Goal: Task Accomplishment & Management: Manage account settings

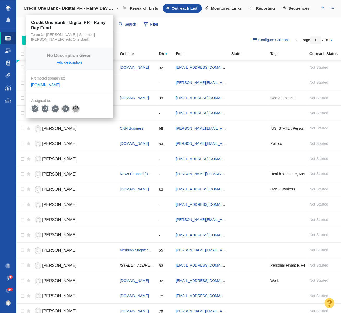
click at [62, 10] on h4 "Credit One Bank - Digital PR - Rainy Day Fund" at bounding box center [69, 8] width 91 height 5
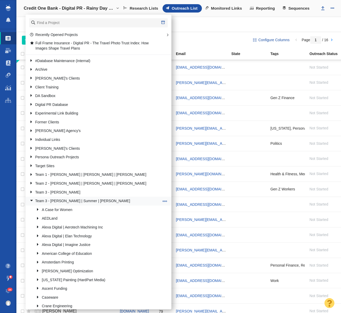
click at [31, 198] on link at bounding box center [29, 200] width 7 height 7
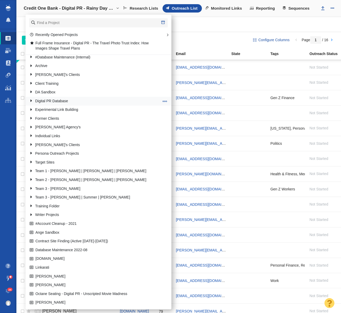
click at [32, 101] on link at bounding box center [29, 100] width 7 height 7
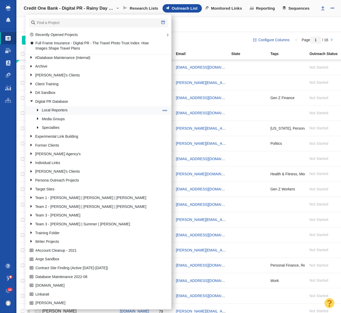
click at [37, 108] on link at bounding box center [36, 110] width 7 height 7
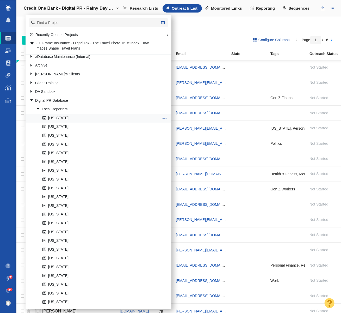
click at [61, 117] on link "Alabama" at bounding box center [101, 118] width 120 height 8
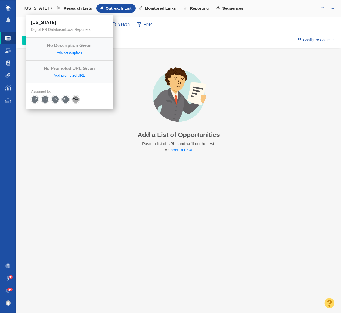
drag, startPoint x: 40, startPoint y: 9, endPoint x: 44, endPoint y: 21, distance: 12.7
click at [40, 9] on h4 "[US_STATE]" at bounding box center [36, 8] width 25 height 5
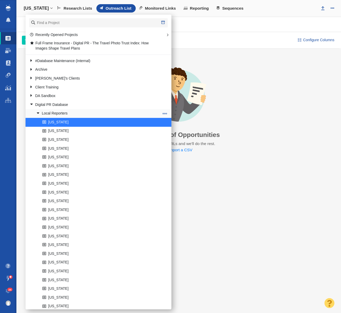
click at [35, 113] on link at bounding box center [36, 113] width 7 height 7
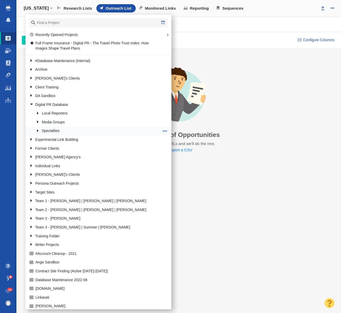
click at [38, 131] on link at bounding box center [36, 130] width 7 height 7
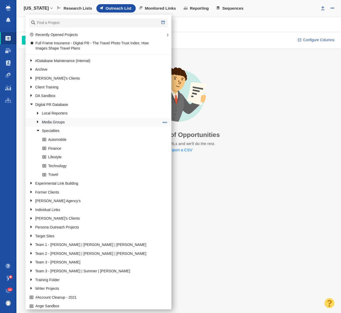
click at [38, 121] on link at bounding box center [36, 122] width 7 height 7
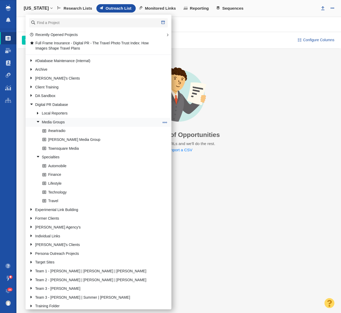
click at [37, 122] on link at bounding box center [36, 122] width 7 height 7
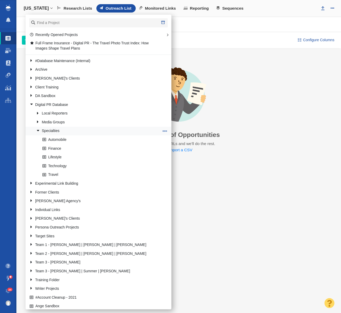
click at [38, 129] on link at bounding box center [36, 130] width 7 height 7
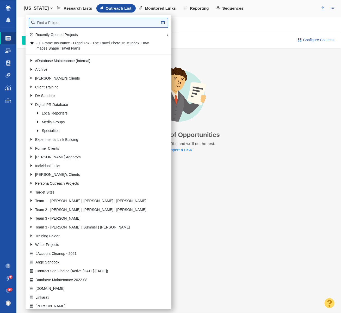
click at [51, 21] on input "text" at bounding box center [98, 22] width 139 height 9
click at [101, 24] on input "text" at bounding box center [98, 22] width 139 height 9
type input "s"
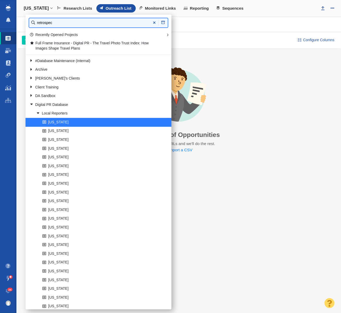
type input "retrospec"
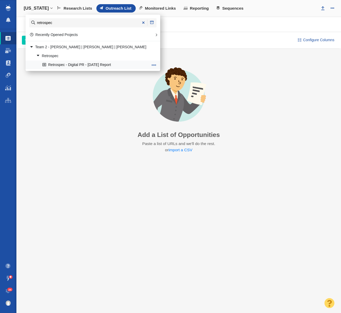
click at [104, 64] on link "Retrospec - Digital PR - [DATE] Report" at bounding box center [95, 65] width 108 height 8
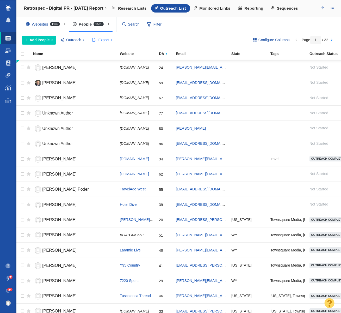
click at [107, 40] on span "Export" at bounding box center [103, 39] width 10 height 5
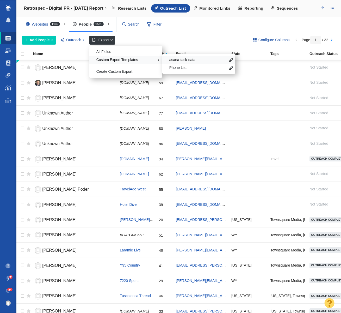
click at [180, 63] on div "asana-task-data" at bounding box center [198, 60] width 73 height 8
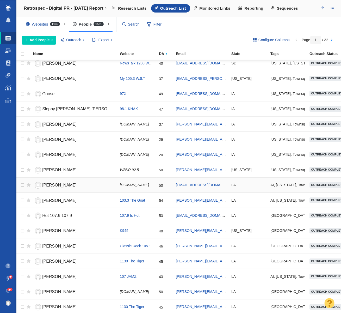
scroll to position [505, 0]
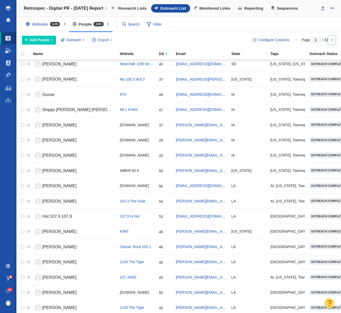
click at [332, 39] on link at bounding box center [331, 40] width 7 height 9
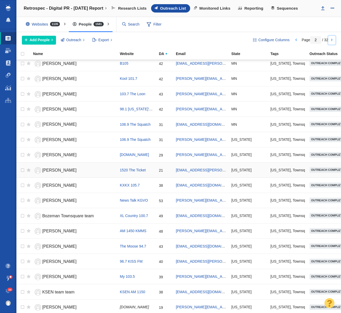
scroll to position [506, 0]
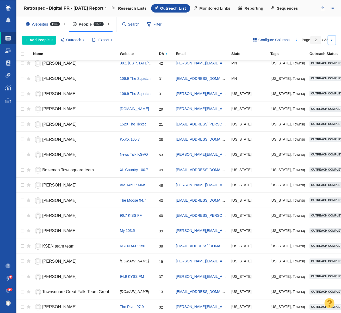
click at [332, 41] on link at bounding box center [331, 40] width 7 height 9
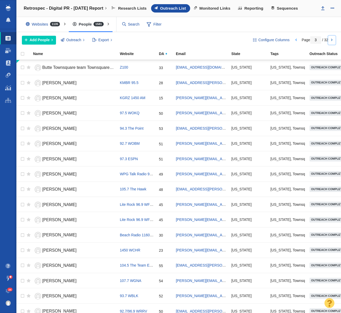
click at [332, 41] on link at bounding box center [331, 40] width 7 height 9
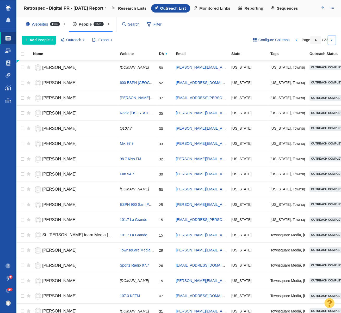
click at [332, 41] on link at bounding box center [331, 40] width 7 height 9
click at [130, 25] on input "text" at bounding box center [147, 24] width 55 height 9
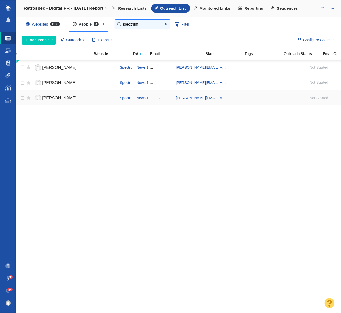
scroll to position [0, 0]
type input "spectrum"
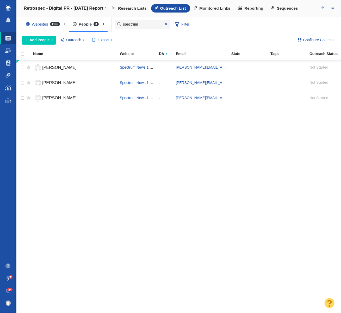
click at [103, 38] on span "Export" at bounding box center [103, 39] width 10 height 5
click at [132, 145] on div "Anna Albaryan Spectrum News 1 SoCal - anna.albaryan@charter.com Relationship st…" at bounding box center [178, 186] width 325 height 253
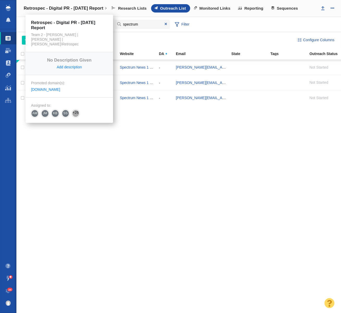
click at [44, 10] on h4 "Retrospec - Digital PR - [DATE] Report" at bounding box center [64, 8] width 80 height 5
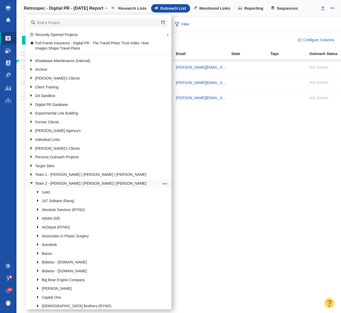
click at [32, 181] on link at bounding box center [29, 183] width 7 height 7
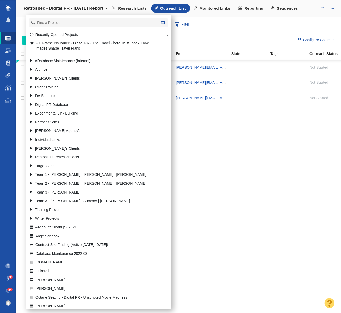
click at [238, 182] on div "Anna Albaryan Spectrum News 1 SoCal - anna.albaryan@charter.com Relationship st…" at bounding box center [178, 186] width 325 height 253
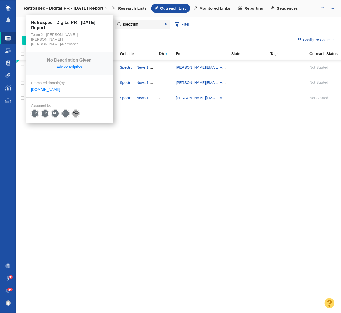
click at [32, 10] on h4 "Retrospec - Digital PR - [DATE] Report" at bounding box center [64, 8] width 80 height 5
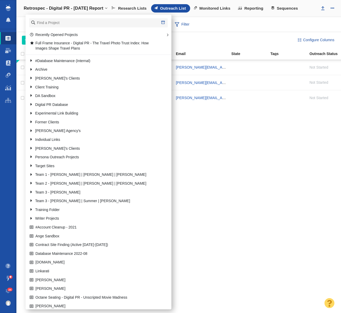
click at [32, 10] on h4 "Retrospec - Digital PR - [DATE] Report" at bounding box center [64, 8] width 80 height 5
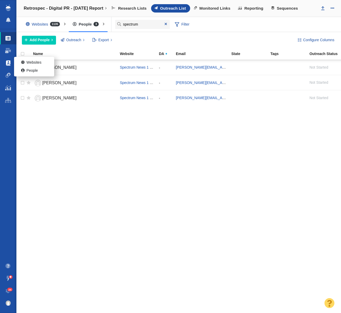
click at [9, 66] on link at bounding box center [8, 63] width 4 height 13
click at [23, 72] on span at bounding box center [23, 70] width 5 height 5
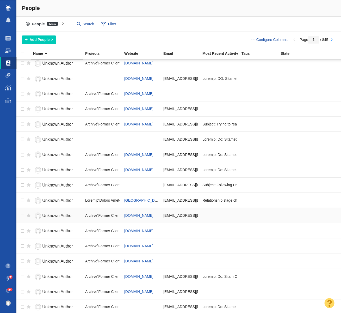
scroll to position [297, 0]
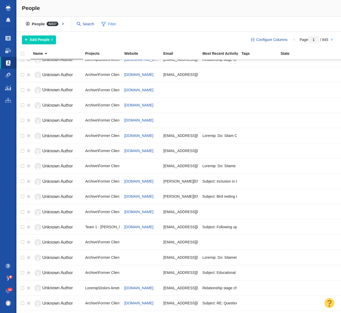
click at [111, 24] on span "Filter" at bounding box center [108, 24] width 21 height 10
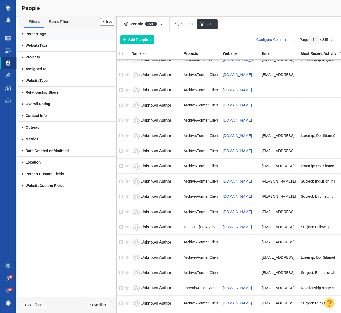
click at [43, 35] on link "Person Tags" at bounding box center [67, 34] width 98 height 12
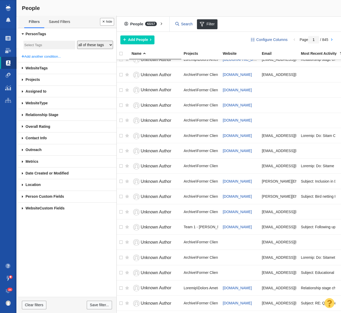
click at [51, 45] on input "search" at bounding box center [49, 45] width 51 height 7
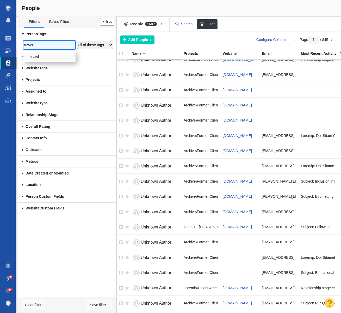
type input "travel"
click at [55, 59] on li "travel" at bounding box center [49, 57] width 52 height 8
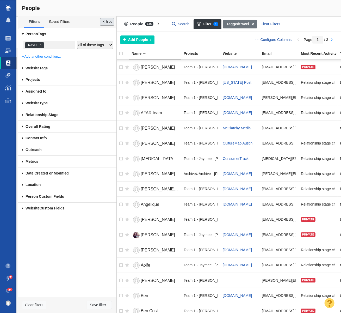
click at [107, 24] on button "Done" at bounding box center [107, 22] width 14 height 8
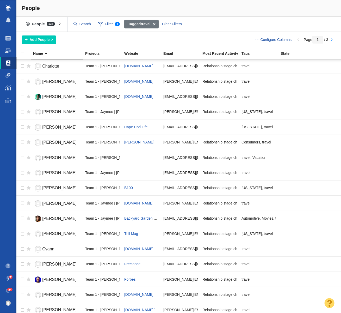
scroll to position [506, 0]
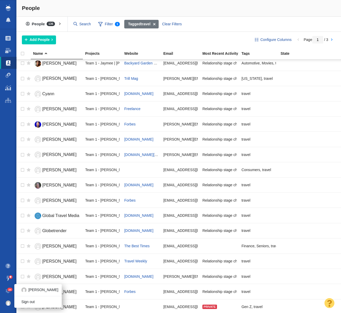
click at [7, 305] on span at bounding box center [8, 302] width 5 height 5
click at [22, 303] on link "Sign out" at bounding box center [37, 302] width 47 height 8
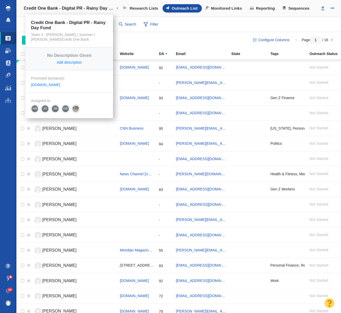
click at [59, 8] on h4 "Credit One Bank - Digital PR - Rainy Day Fund" at bounding box center [69, 8] width 91 height 5
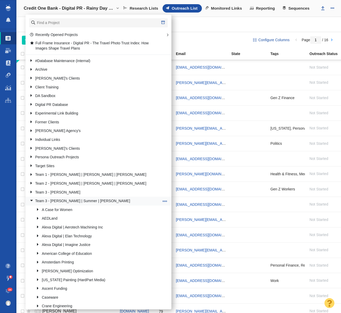
click at [31, 200] on link at bounding box center [29, 200] width 7 height 7
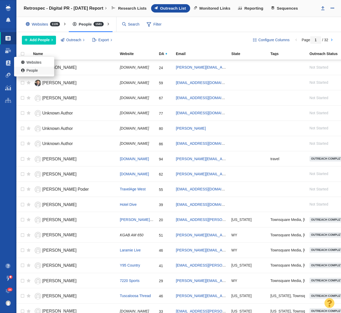
click at [26, 71] on span at bounding box center [23, 70] width 5 height 5
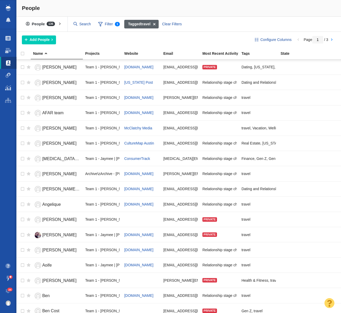
click at [154, 23] on span at bounding box center [154, 24] width 8 height 9
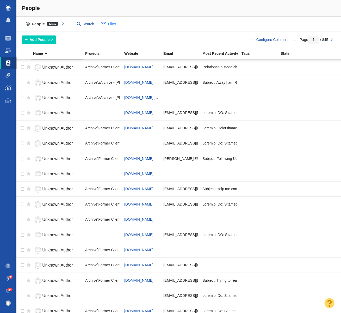
click at [110, 20] on span "Filter" at bounding box center [108, 24] width 21 height 10
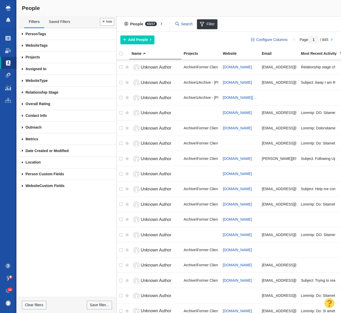
click at [23, 58] on span at bounding box center [22, 58] width 9 height 12
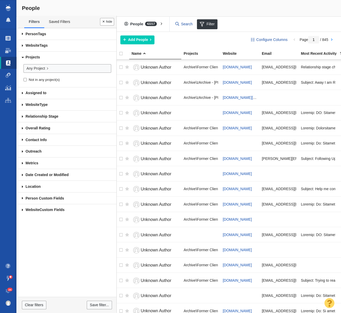
click at [22, 57] on span at bounding box center [23, 57] width 12 height 9
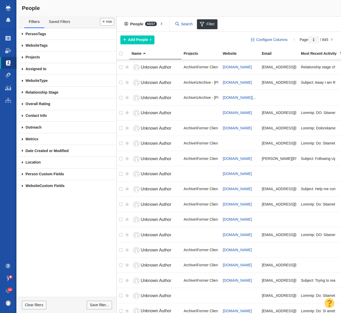
click at [22, 57] on span at bounding box center [22, 58] width 9 height 12
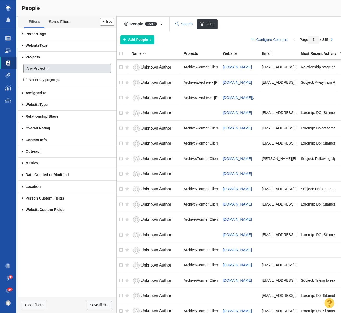
click at [38, 69] on span "Any Project" at bounding box center [35, 68] width 19 height 5
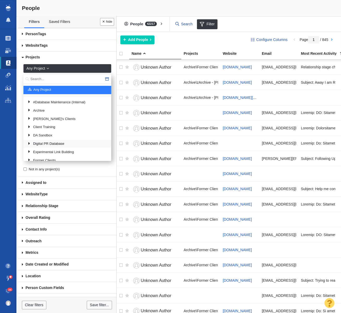
click at [46, 142] on link "Digital PR Database" at bounding box center [67, 144] width 82 height 8
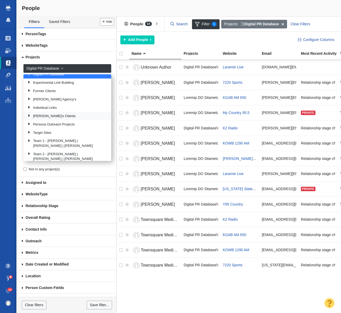
scroll to position [70, 0]
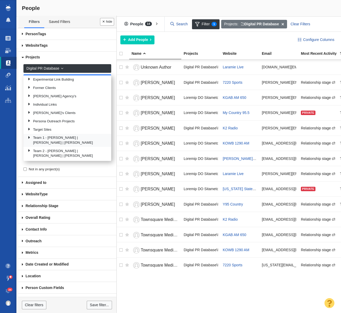
click at [29, 138] on link at bounding box center [27, 137] width 7 height 7
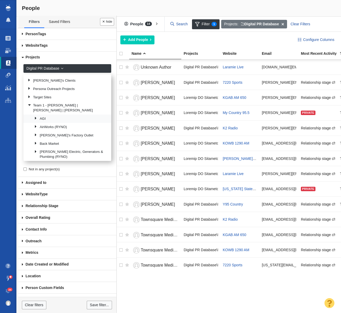
scroll to position [81, 0]
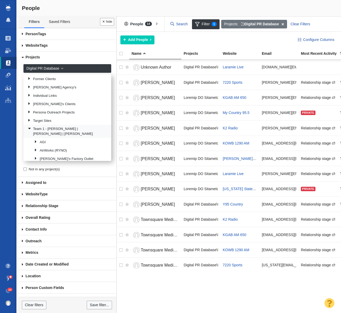
click at [31, 129] on link at bounding box center [27, 128] width 7 height 7
click at [30, 139] on link at bounding box center [27, 142] width 7 height 7
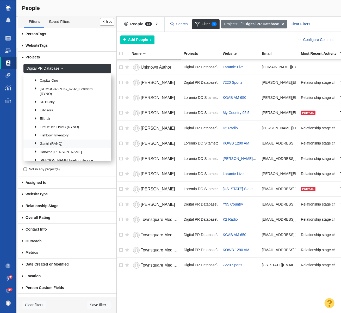
scroll to position [256, 0]
click at [42, 114] on link "Elithair" at bounding box center [71, 118] width 76 height 8
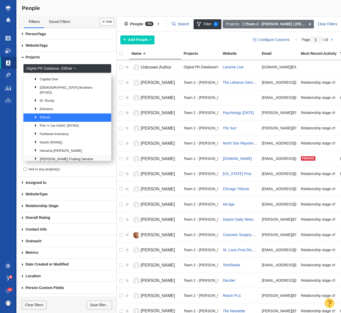
scroll to position [257, 0]
click at [65, 146] on link "Hanwha [PERSON_NAME]" at bounding box center [71, 150] width 76 height 8
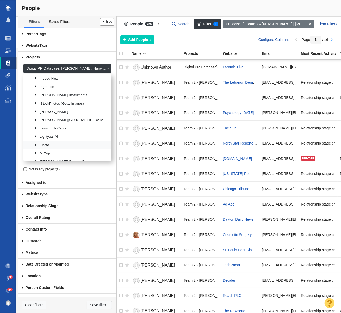
scroll to position [375, 0]
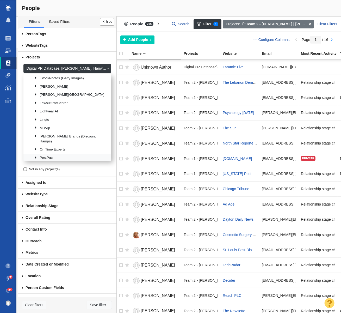
click at [51, 154] on link "PestPac" at bounding box center [71, 158] width 76 height 8
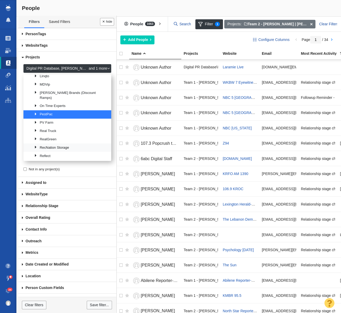
scroll to position [447, 0]
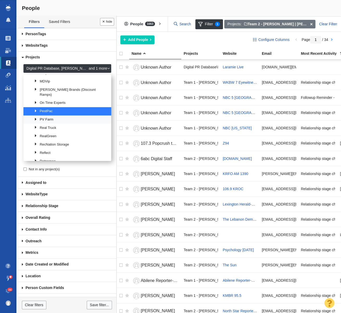
click at [49, 116] on link "PV Farm" at bounding box center [71, 120] width 76 height 8
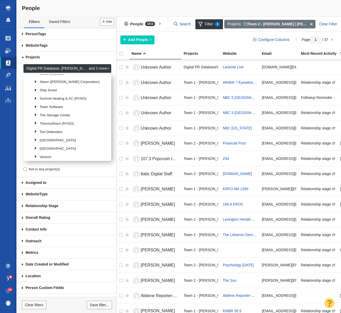
scroll to position [548, 0]
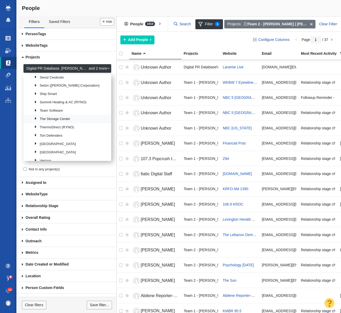
click at [59, 115] on link "The Storage Center" at bounding box center [71, 119] width 76 height 8
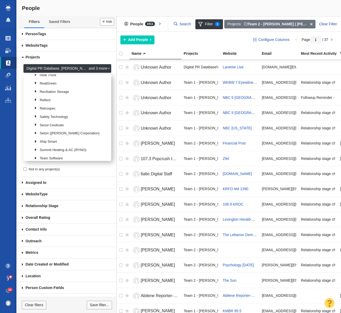
scroll to position [466, 0]
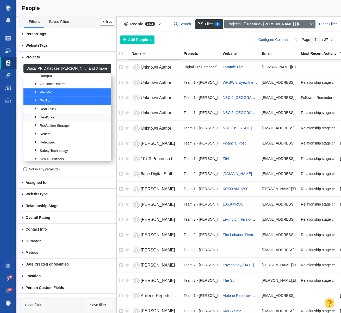
click at [49, 113] on link "RealGreen" at bounding box center [71, 117] width 76 height 8
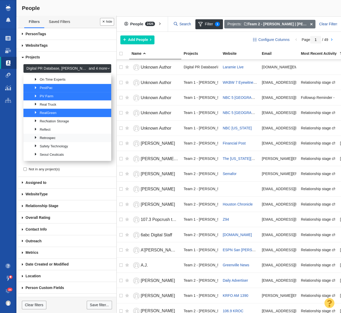
click at [50, 134] on link "Retrospec" at bounding box center [71, 138] width 76 height 8
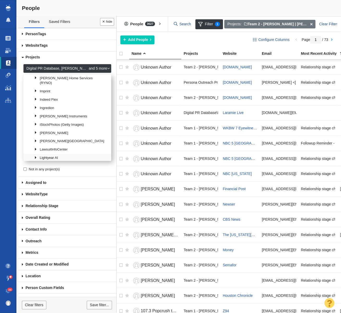
scroll to position [355, 0]
click at [52, 154] on link "Lightyear AI" at bounding box center [71, 158] width 76 height 8
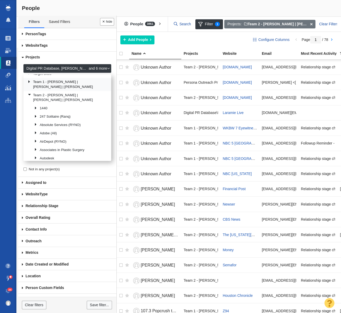
scroll to position [117, 0]
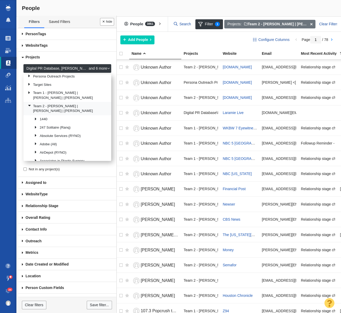
click at [29, 103] on link at bounding box center [27, 106] width 7 height 7
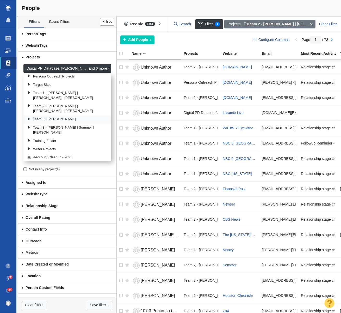
click at [29, 116] on link at bounding box center [27, 119] width 7 height 7
click at [29, 124] on link at bounding box center [27, 127] width 7 height 7
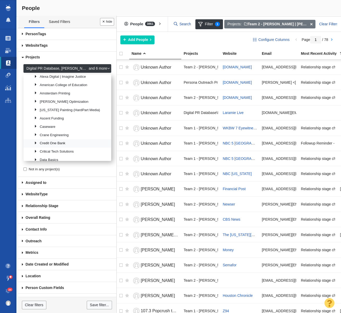
scroll to position [217, 0]
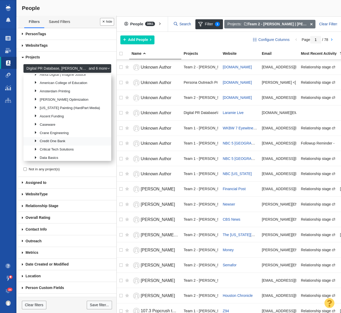
click at [37, 138] on link at bounding box center [33, 141] width 7 height 7
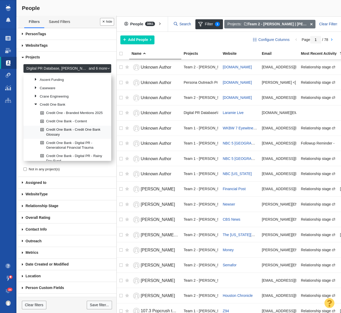
scroll to position [254, 0]
click at [61, 138] on link "Credit One Bank - Digital PR - Generational Financial Trauma" at bounding box center [73, 144] width 69 height 13
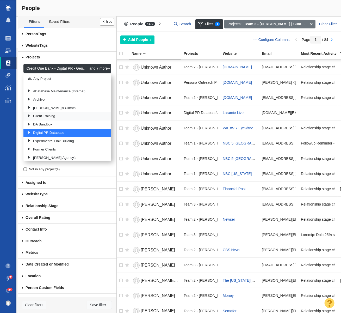
scroll to position [0, 0]
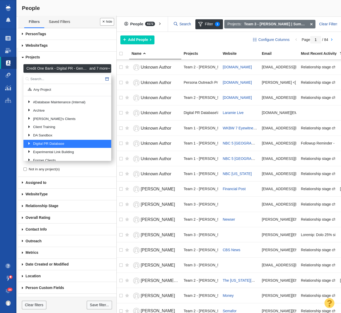
click at [46, 77] on input "text" at bounding box center [67, 79] width 88 height 10
type input "digital pr"
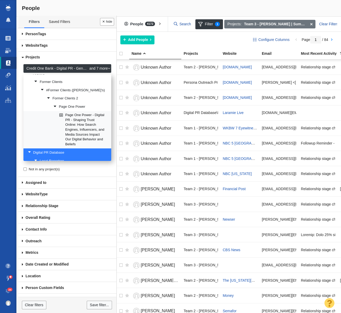
scroll to position [39, 0]
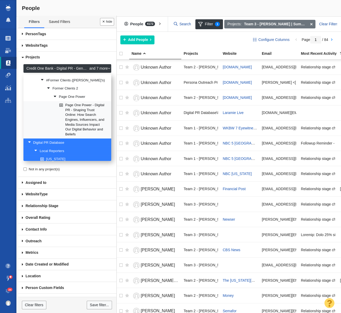
click at [77, 115] on link "Page One Power - Digital PR - Shaping Trust Online: How Search Engines, Influen…" at bounding box center [83, 119] width 50 height 37
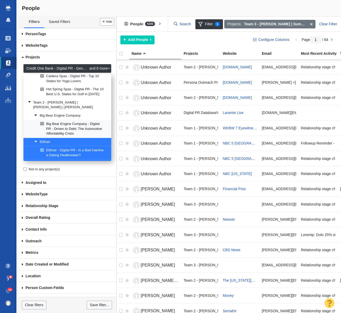
scroll to position [801, 0]
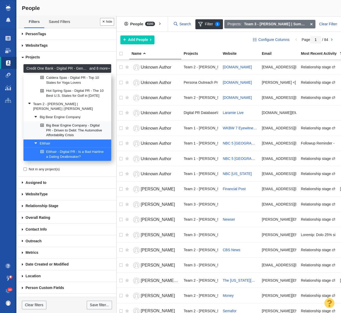
click at [69, 121] on link "Big Bear Engine Company - Digital PR - Driven to Debt: The Automotive Affordabi…" at bounding box center [73, 129] width 69 height 17
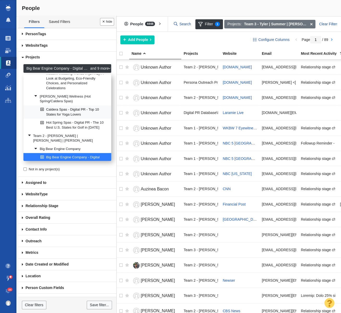
scroll to position [761, 0]
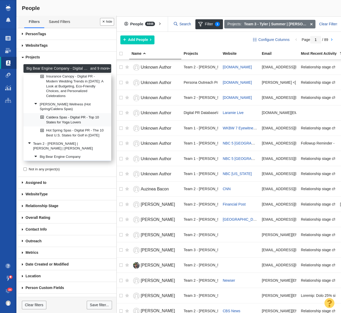
click at [73, 115] on link "Caldera Spas - Digital PR - Top 10 States for Yoga Lovers" at bounding box center [73, 119] width 69 height 13
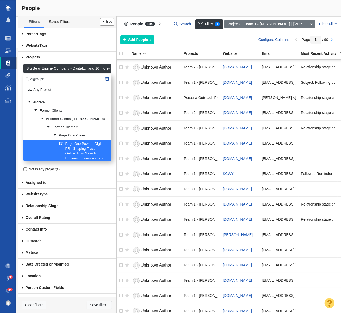
scroll to position [759, 0]
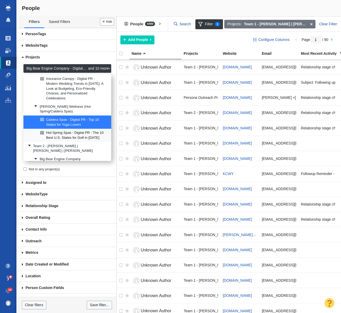
click at [79, 129] on link "Hot Spring Spas - Digital PR - The 10 Best U.S. States for Golf in 2024" at bounding box center [73, 135] width 69 height 13
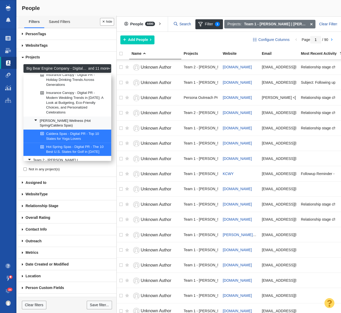
scroll to position [734, 0]
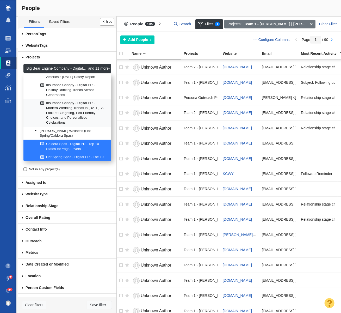
click at [76, 110] on link "Insurance Canopy - Digital PR - Modern Wedding Trends in 2025: A Look at Budget…" at bounding box center [73, 112] width 69 height 27
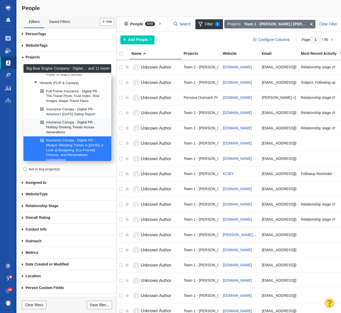
scroll to position [688, 0]
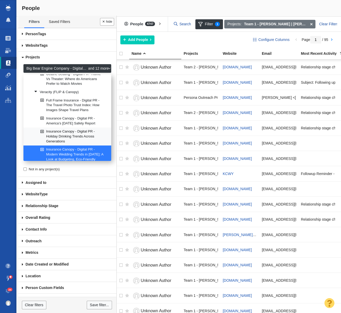
click at [86, 128] on link "Insurance Canopy - Digital PR - Holiday Drinking Trends Across Generations" at bounding box center [73, 136] width 69 height 17
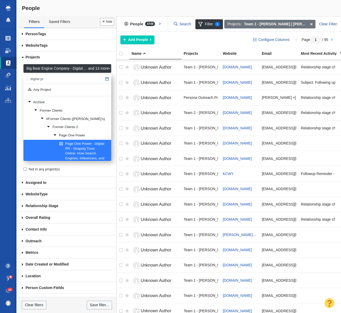
scroll to position [702, 0]
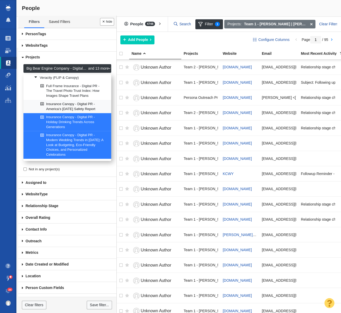
click at [82, 104] on link "Insurance Canopy - Digital PR - America’s 4th of July Safety Report" at bounding box center [73, 106] width 69 height 13
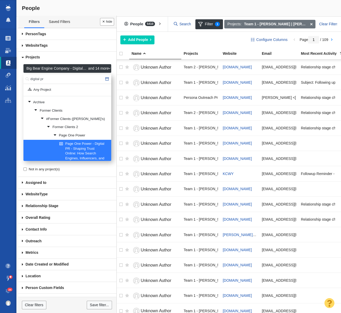
scroll to position [687, 0]
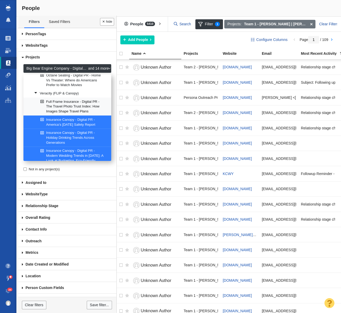
click at [88, 98] on link "Full Frame Insurance - Digital PR - The Travel Photo Trust Index: How Images Sh…" at bounding box center [73, 106] width 69 height 17
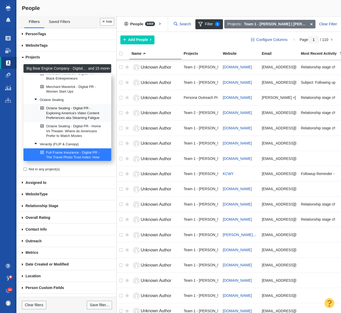
scroll to position [611, 0]
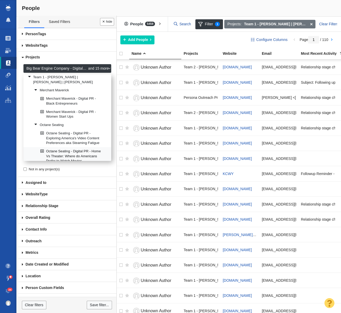
click at [77, 150] on link "Octane Seating - Digital PR - Home Vs Theater: Where do Americans Prefer to Wat…" at bounding box center [73, 155] width 69 height 17
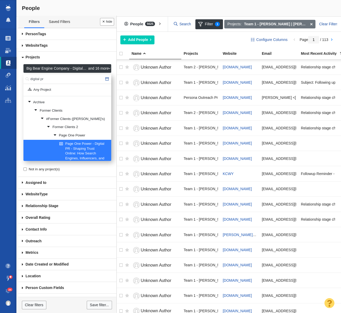
scroll to position [645, 0]
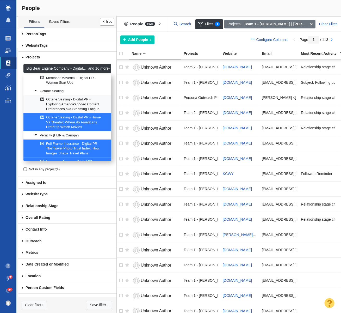
click at [72, 99] on link "Octane Seating - Digital PR - Exploring America's Video Content Preferences aka…" at bounding box center [73, 103] width 69 height 17
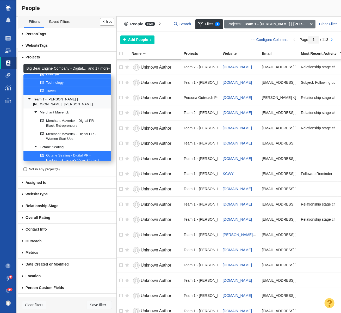
scroll to position [564, 0]
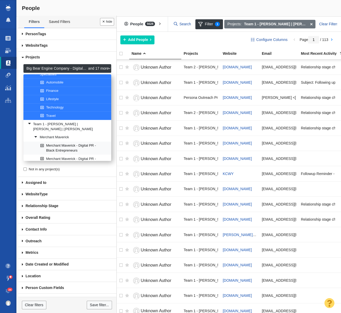
click at [77, 142] on link "Merchant Maverick - Digital PR - Black Entrepreneurs" at bounding box center [73, 148] width 69 height 13
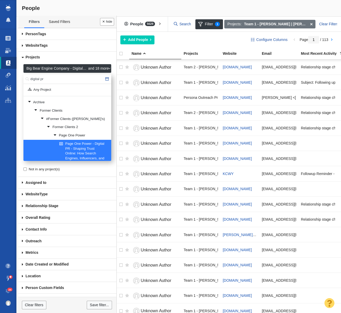
scroll to position [590, 0]
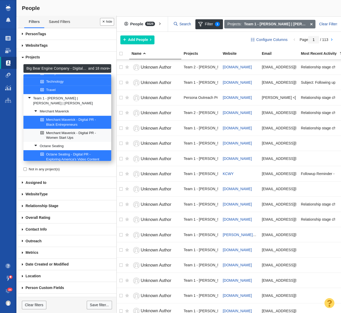
click at [77, 132] on link "Merchant Maverick - Digital PR - Women Start Ups" at bounding box center [73, 135] width 69 height 13
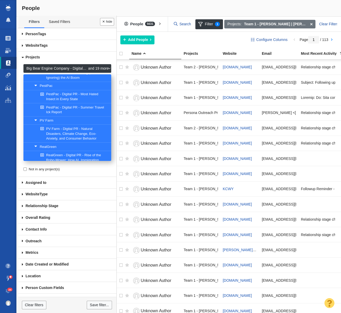
scroll to position [918, 0]
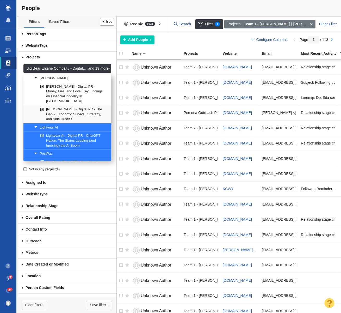
click at [74, 106] on link "John Stevenson - Digital PR - The Gen Z Economy: Survival, Strategy, and Side H…" at bounding box center [73, 114] width 69 height 17
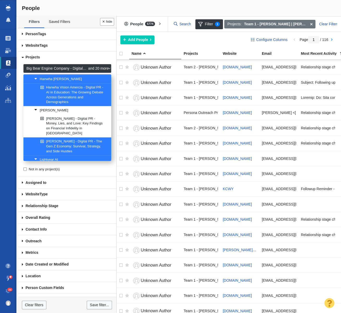
scroll to position [885, 0]
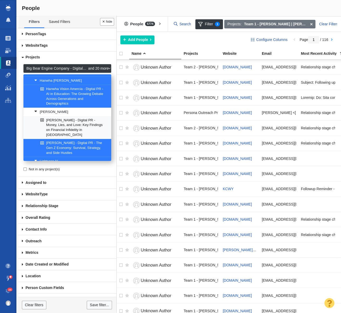
click at [86, 118] on link "John Stevenson - Digital PR - Money, Lies, and Love: Key Findings on Financial …" at bounding box center [73, 127] width 69 height 22
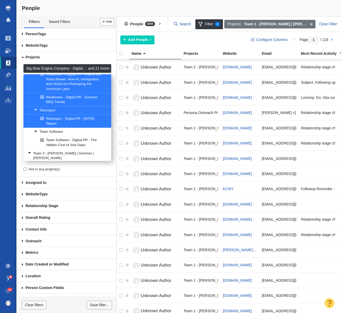
scroll to position [1099, 0]
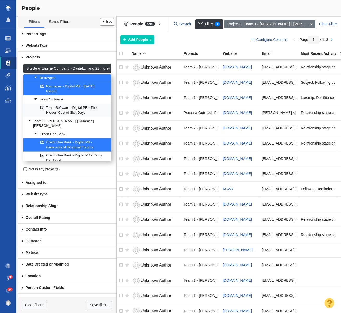
click at [74, 104] on link "Team Software - Digital PR - The Hidden Cost of Sick Days" at bounding box center [73, 110] width 69 height 13
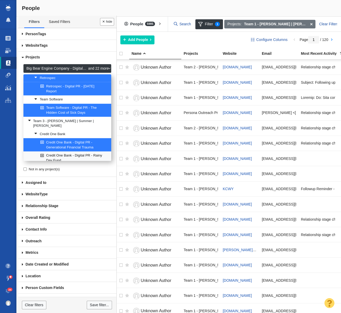
click at [73, 152] on link "Credit One Bank - Digital PR - Rainy Day Fund" at bounding box center [73, 158] width 69 height 13
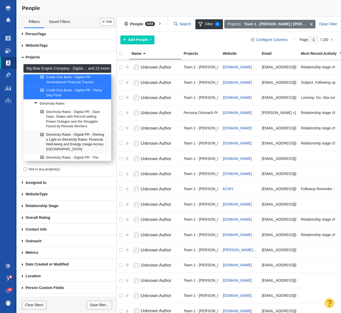
scroll to position [1165, 0]
click at [69, 108] on link "Electricity Rates - Digital PR - Dark Days: States with Record-setting Power Ou…" at bounding box center [73, 119] width 69 height 22
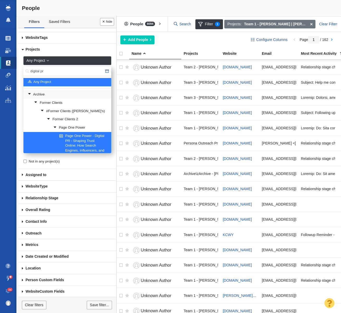
click at [28, 92] on link at bounding box center [27, 94] width 7 height 7
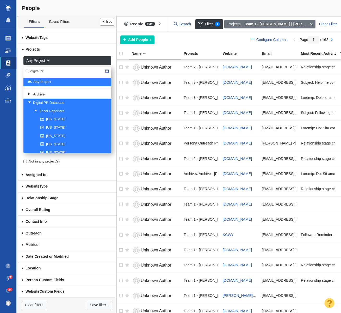
click at [30, 102] on link at bounding box center [27, 102] width 7 height 7
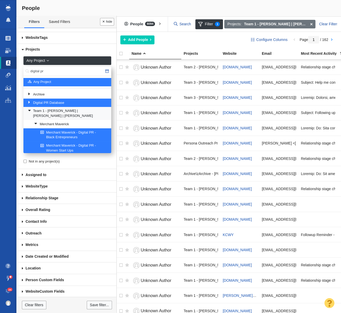
click at [30, 110] on link at bounding box center [27, 110] width 7 height 7
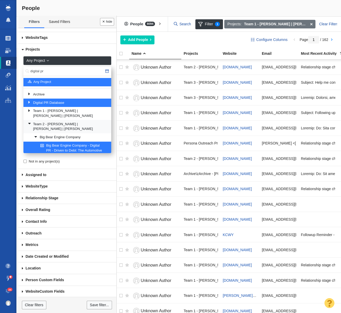
click at [29, 121] on link at bounding box center [27, 124] width 7 height 7
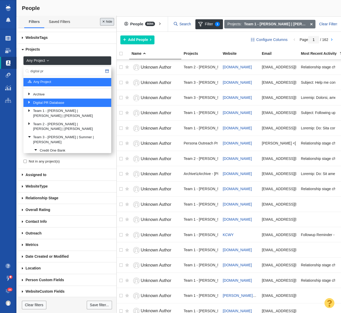
click at [104, 20] on button "Done" at bounding box center [107, 22] width 14 height 8
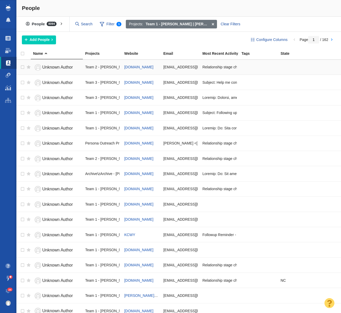
scroll to position [2, 0]
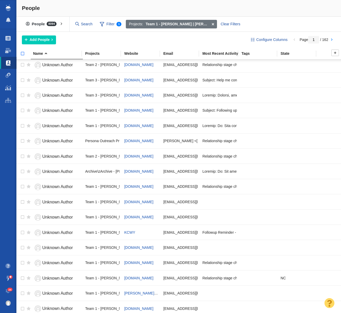
click at [22, 52] on input "checkbox" at bounding box center [20, 56] width 8 height 11
checkbox input "true"
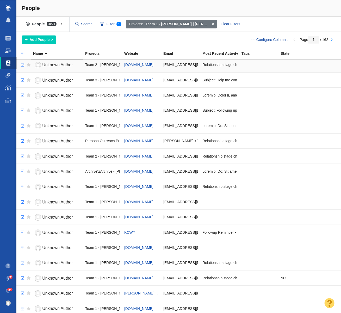
checkbox input "true"
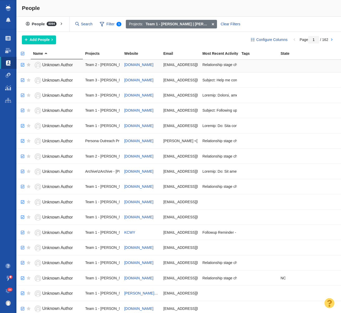
checkbox input "true"
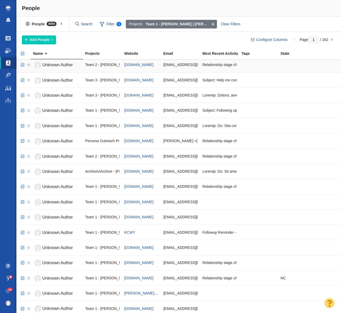
checkbox input "true"
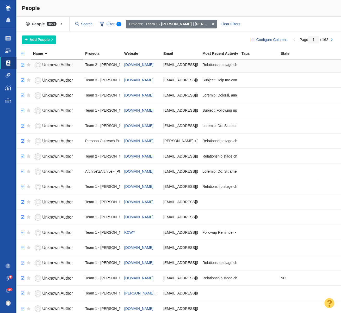
checkbox input "true"
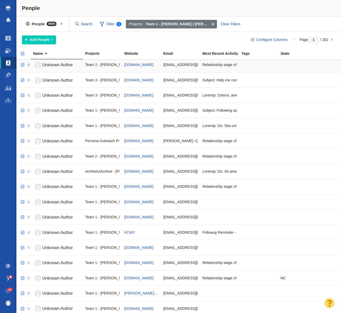
checkbox input "true"
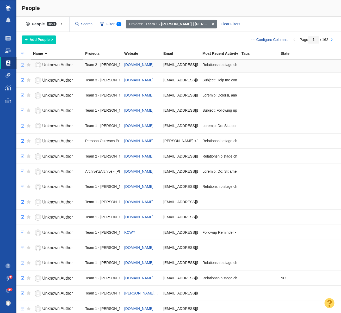
checkbox input "true"
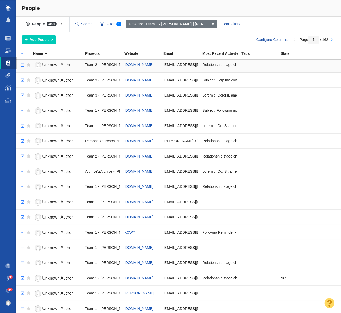
checkbox input "true"
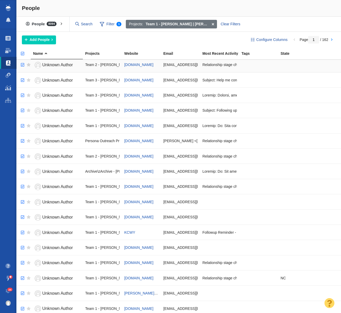
checkbox input "true"
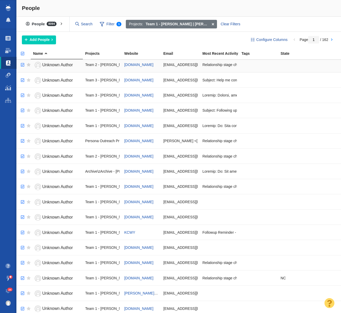
checkbox input "true"
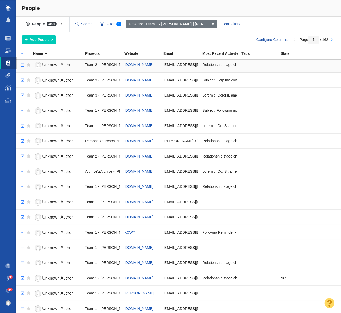
checkbox input "true"
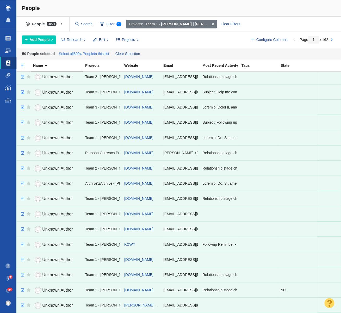
click at [84, 53] on link "Select all 8094 People in this list" at bounding box center [84, 54] width 53 height 8
click at [103, 42] on span "Edit" at bounding box center [102, 39] width 6 height 5
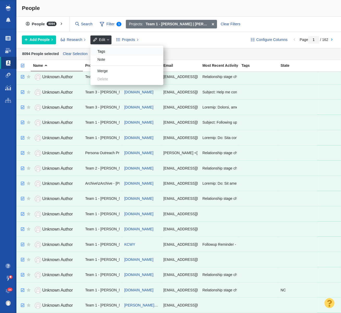
click at [108, 50] on div "Tags" at bounding box center [126, 51] width 73 height 8
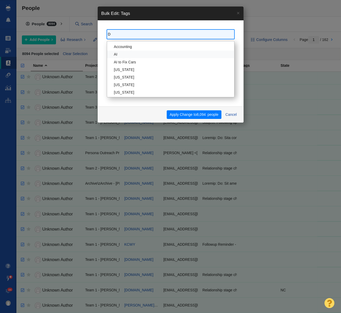
type input "DP"
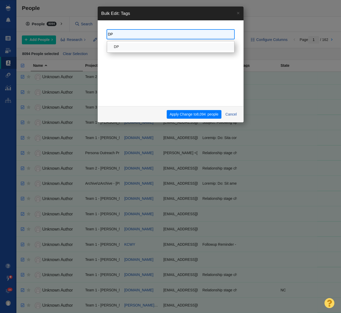
type input "DPR"
select select "DPR"
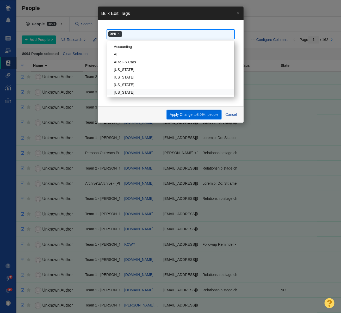
scroll to position [1043, 0]
click at [195, 114] on button "Apply Change to 8,094 people" at bounding box center [194, 114] width 55 height 9
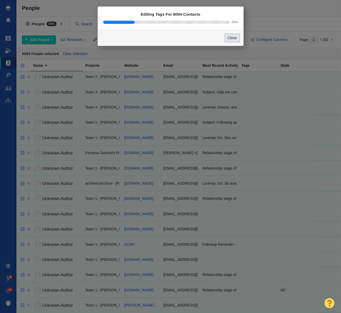
click at [234, 39] on button "Close" at bounding box center [232, 38] width 15 height 9
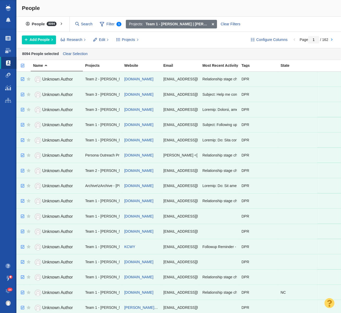
scroll to position [2, 0]
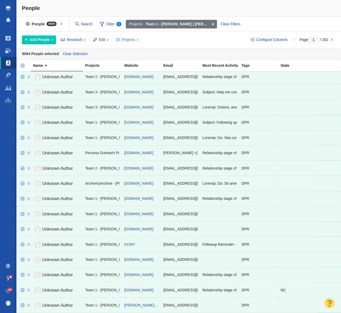
click at [129, 40] on span "Projects" at bounding box center [128, 39] width 13 height 5
click at [258, 14] on div "People" at bounding box center [178, 8] width 325 height 17
click at [129, 42] on span "Projects" at bounding box center [128, 39] width 13 height 5
click at [143, 51] on div "Copy to Project" at bounding box center [149, 51] width 73 height 8
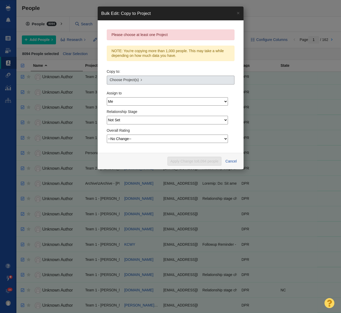
click at [127, 80] on span "Choose Project(s)" at bounding box center [124, 79] width 29 height 5
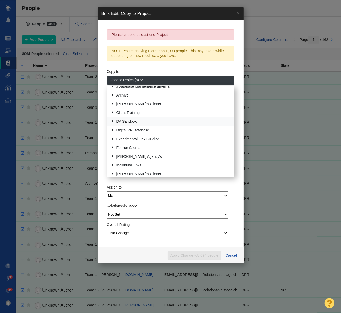
scroll to position [0, 0]
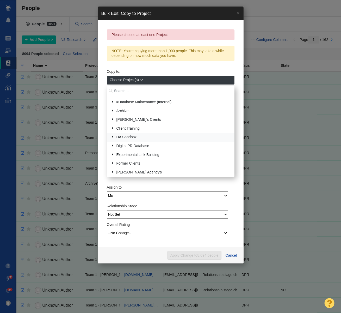
click at [111, 137] on link at bounding box center [110, 137] width 7 height 7
click at [114, 137] on link at bounding box center [110, 136] width 7 height 7
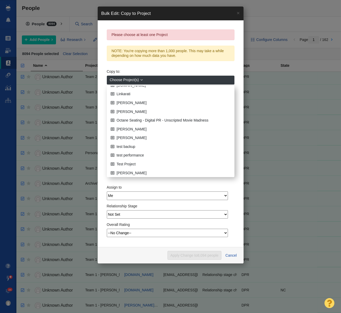
click at [224, 64] on fieldset "Please choose at least one Project NOTE: You're copying more than 1,000 people.…" at bounding box center [171, 133] width 128 height 208
click at [160, 251] on div "Apply Change to 8,094 people Cancel" at bounding box center [171, 255] width 146 height 16
click at [230, 253] on button "Cancel" at bounding box center [230, 255] width 17 height 9
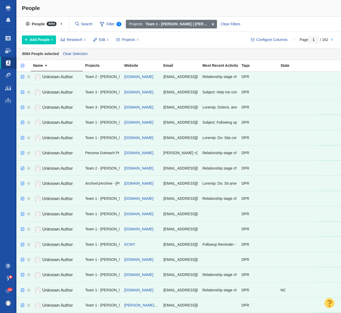
click at [191, 5] on div "People" at bounding box center [178, 8] width 325 height 17
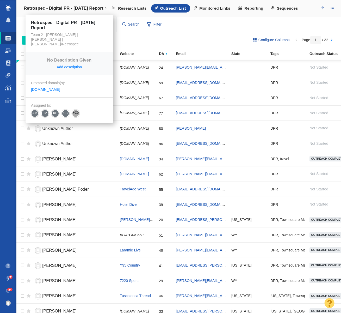
click at [51, 9] on h4 "Retrospec - Digital PR - [DATE] Report" at bounding box center [64, 8] width 80 height 5
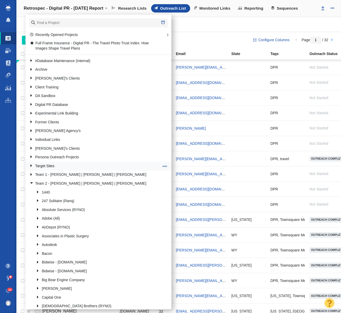
click at [32, 166] on link at bounding box center [29, 165] width 7 height 7
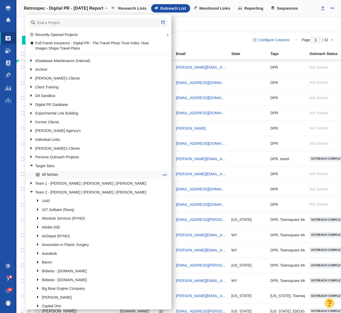
click at [48, 173] on link "All Niches" at bounding box center [98, 175] width 126 height 8
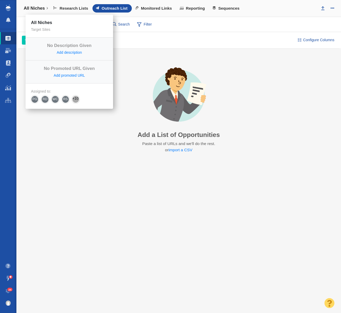
click at [39, 7] on h4 "All Niches" at bounding box center [34, 8] width 21 height 5
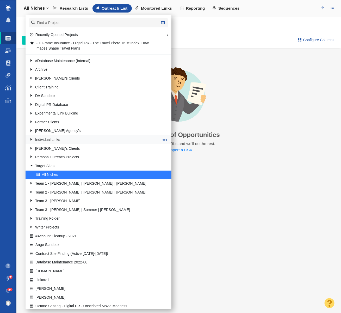
click at [32, 140] on link at bounding box center [29, 139] width 7 height 7
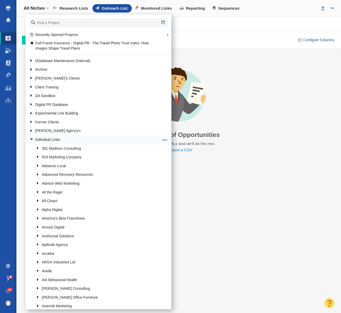
click at [32, 139] on link at bounding box center [29, 139] width 7 height 7
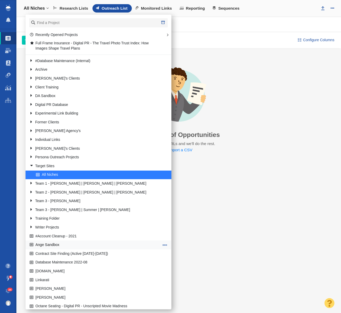
scroll to position [55, 0]
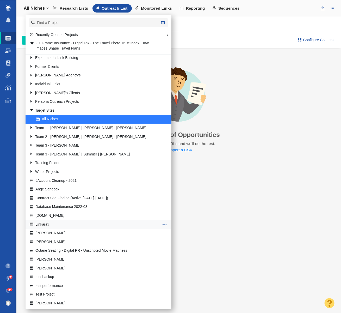
click at [47, 221] on link "Linkarati" at bounding box center [94, 224] width 132 height 8
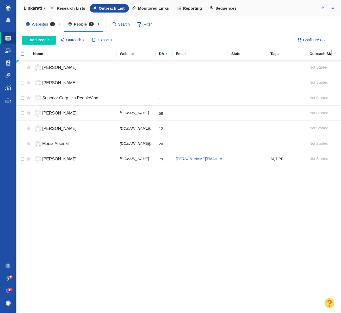
click at [24, 54] on input "checkbox" at bounding box center [20, 56] width 8 height 11
checkbox input "true"
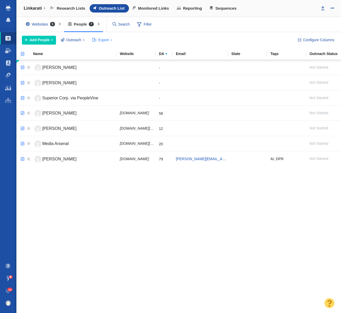
checkbox input "true"
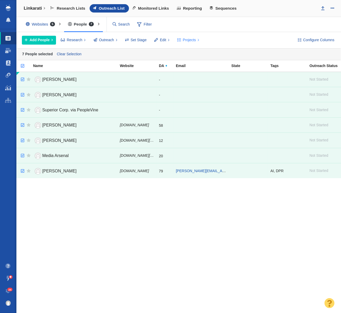
click at [191, 40] on span "Projects" at bounding box center [189, 39] width 13 height 5
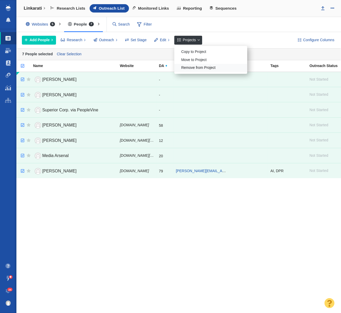
click at [197, 69] on div "Remove from Project" at bounding box center [210, 68] width 73 height 8
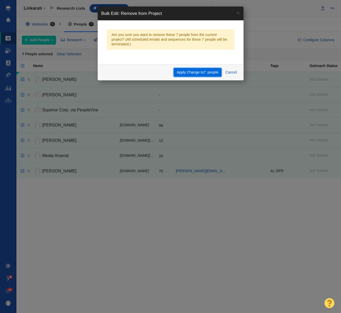
click at [187, 76] on button "Apply Change to 7 people" at bounding box center [198, 72] width 48 height 9
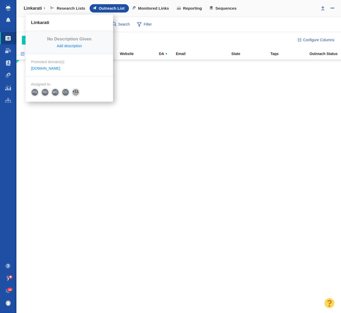
click at [36, 9] on h4 "Linkarati" at bounding box center [33, 8] width 18 height 5
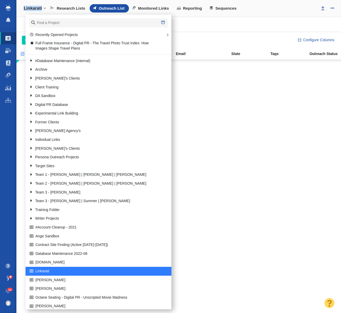
click at [36, 9] on h4 "Linkarati" at bounding box center [33, 8] width 18 height 5
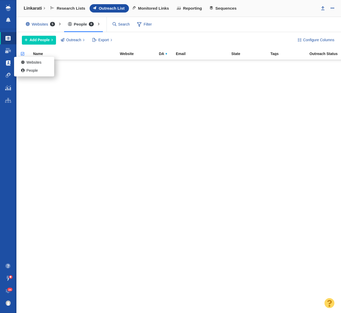
click at [10, 66] on link at bounding box center [8, 63] width 4 height 13
click at [30, 70] on link "People" at bounding box center [34, 71] width 40 height 8
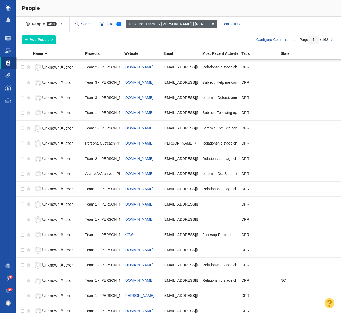
click at [159, 23] on strong "Team 1 - [PERSON_NAME] | [PERSON_NAME] | [PERSON_NAME]\Merchant Maverick\Mercha…" at bounding box center [178, 23] width 64 height 5
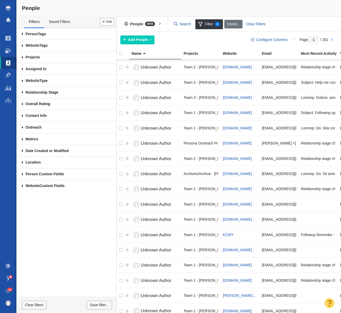
click at [22, 57] on span at bounding box center [22, 58] width 9 height 12
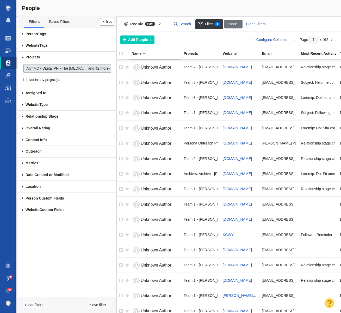
click at [41, 69] on span "AlynMD - Digital PR - The [MEDICAL_DATA] Generation: How [DEMOGRAPHIC_DATA] Are…" at bounding box center [56, 68] width 61 height 5
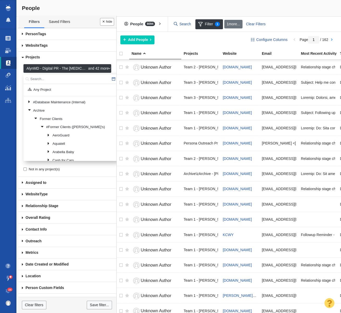
click at [40, 79] on input "text" at bounding box center [70, 79] width 94 height 10
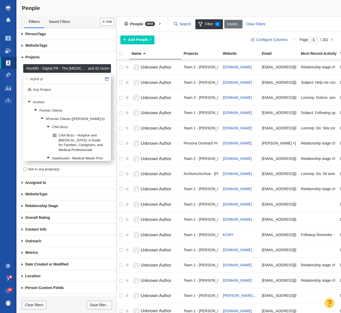
type input "digital pr"
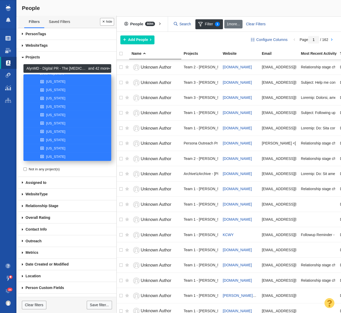
scroll to position [129, 0]
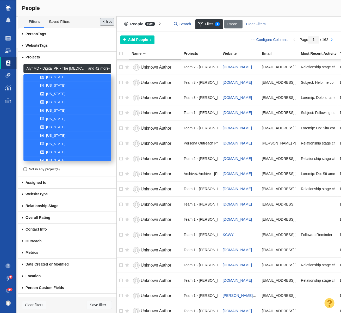
click at [108, 22] on button "Done" at bounding box center [107, 22] width 14 height 8
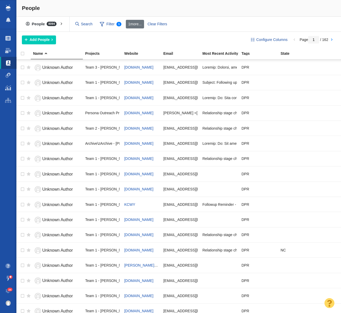
scroll to position [0, 0]
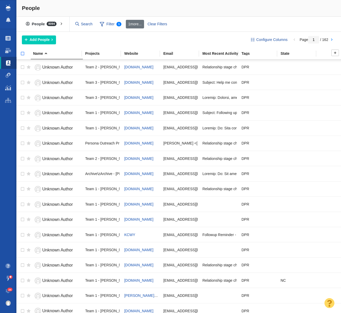
click at [23, 53] on input "checkbox" at bounding box center [20, 56] width 8 height 11
checkbox input "true"
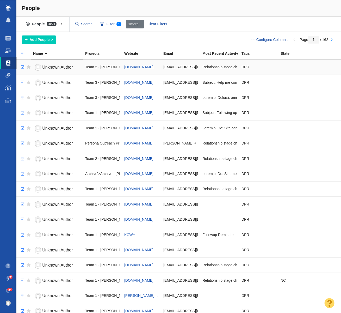
checkbox input "true"
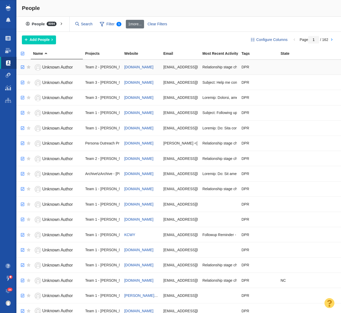
checkbox input "true"
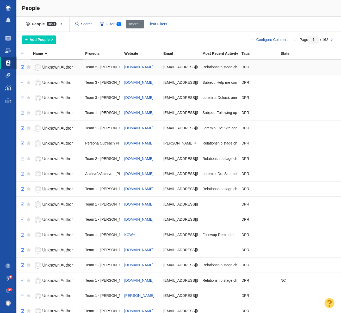
checkbox input "true"
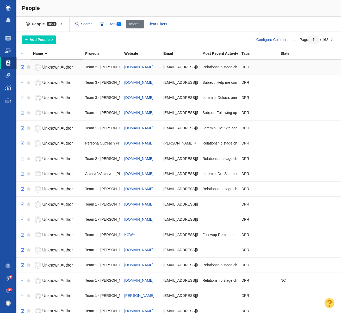
checkbox input "true"
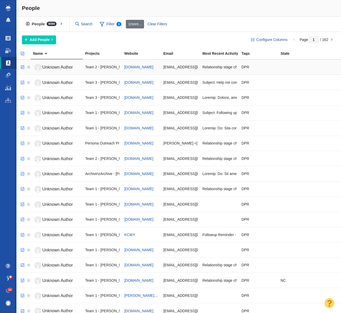
checkbox input "true"
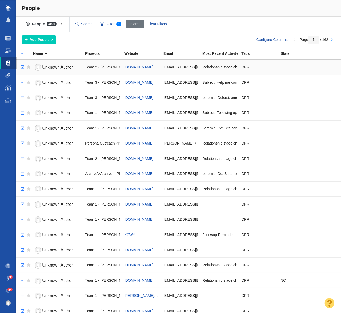
checkbox input "true"
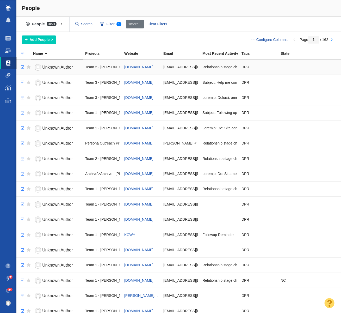
checkbox input "true"
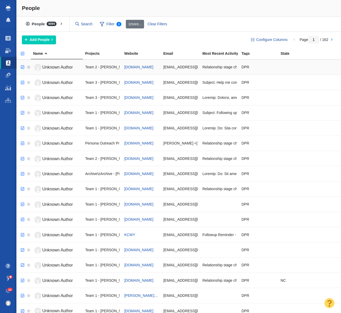
checkbox input "true"
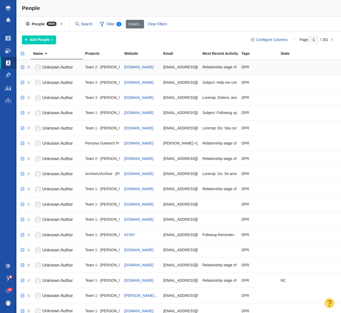
checkbox input "true"
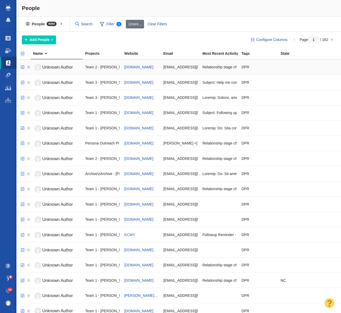
checkbox input "true"
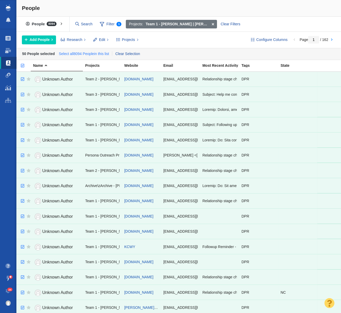
click at [83, 54] on link "Select all 8094 People in this list" at bounding box center [84, 54] width 53 height 8
click at [137, 41] on button "Projects" at bounding box center [127, 39] width 28 height 9
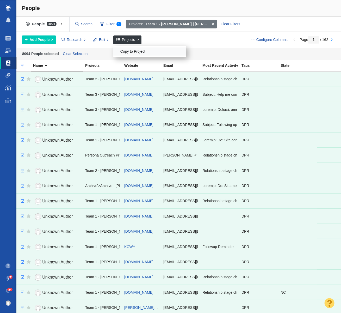
click at [142, 50] on div "Copy to Project" at bounding box center [149, 51] width 73 height 8
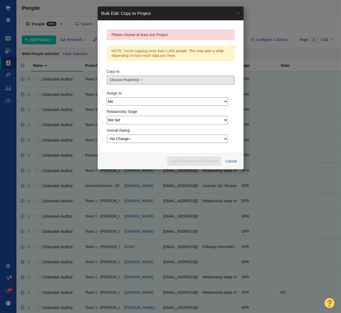
click at [137, 82] on span "Choose Project(s)" at bounding box center [124, 79] width 29 height 5
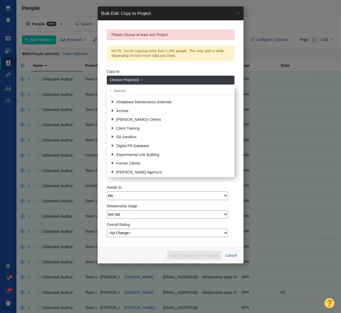
click at [140, 92] on input "text" at bounding box center [171, 91] width 128 height 10
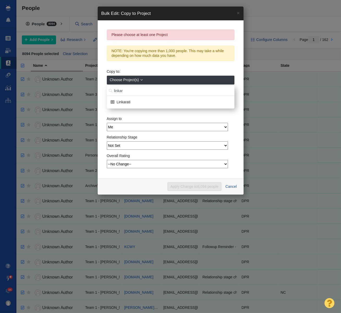
type input "linkar"
click at [137, 99] on link "Linkarati" at bounding box center [171, 102] width 122 height 8
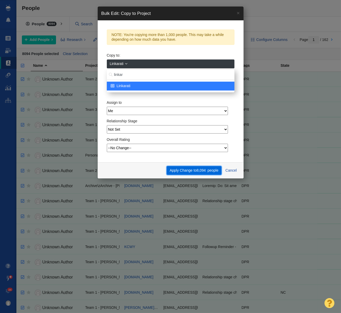
click at [181, 172] on button "Apply Change to 8,094 people" at bounding box center [194, 170] width 55 height 9
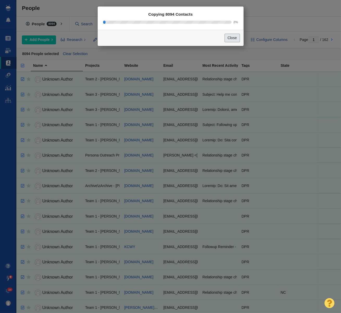
click at [234, 38] on button "Close" at bounding box center [232, 38] width 15 height 9
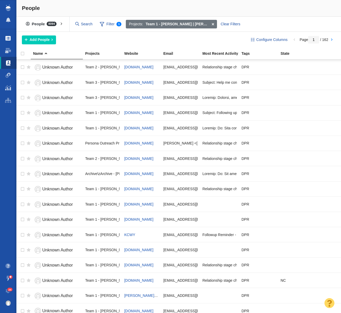
click at [9, 40] on span at bounding box center [8, 38] width 5 height 5
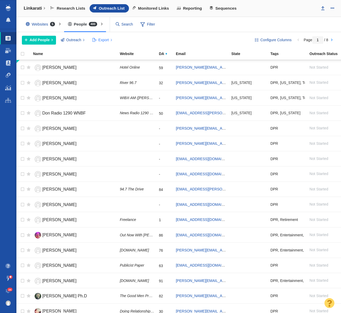
click at [109, 40] on button "Export" at bounding box center [102, 40] width 26 height 9
click at [277, 9] on div "Research Lists Outreach List Monitored Links Reporting Sequences" at bounding box center [181, 8] width 269 height 8
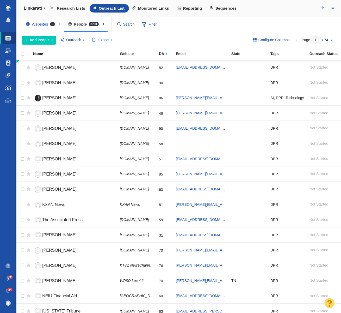
click at [104, 41] on span "Export" at bounding box center [103, 39] width 10 height 5
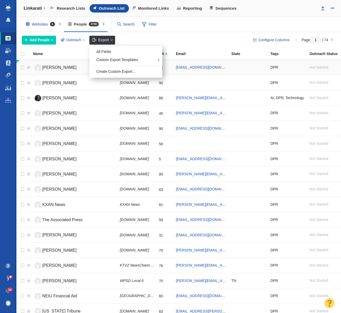
click at [132, 72] on div "Create Custom Export..." at bounding box center [125, 72] width 73 height 8
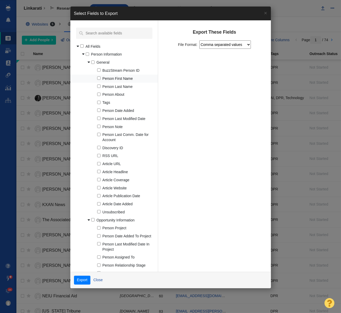
click at [99, 78] on input "Person First Name" at bounding box center [98, 77] width 3 height 3
checkbox input "true"
click at [100, 87] on input "Person Last Name" at bounding box center [98, 85] width 3 height 3
checkbox input "true"
click at [99, 103] on input "Tags" at bounding box center [98, 102] width 3 height 3
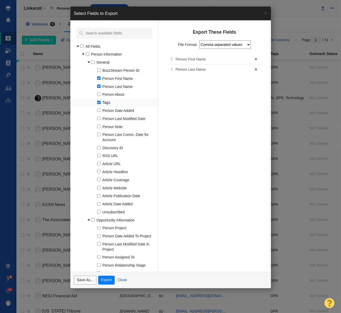
checkbox input "true"
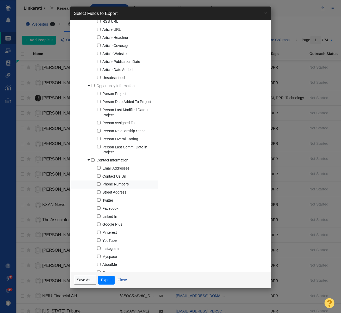
scroll to position [134, 0]
click at [98, 167] on input "Email Addresses" at bounding box center [98, 167] width 3 height 3
checkbox input "true"
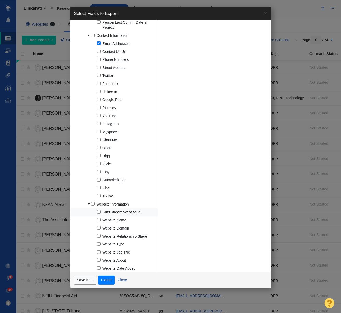
scroll to position [260, 0]
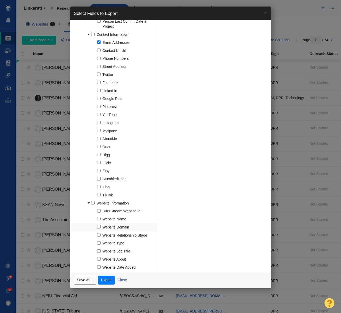
click at [99, 227] on input "Website Domain" at bounding box center [98, 226] width 3 height 3
checkbox input "true"
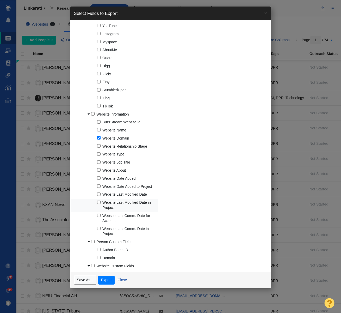
scroll to position [353, 0]
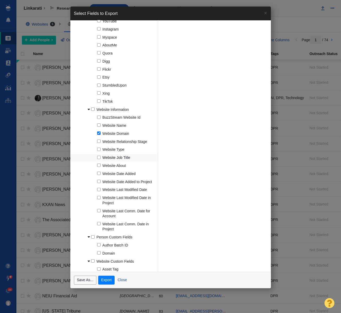
click at [98, 158] on input "Website Job Title" at bounding box center [98, 157] width 3 height 3
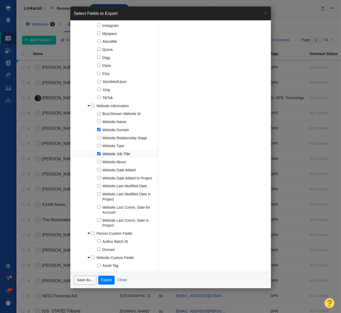
click at [99, 153] on input "Website Job Title" at bounding box center [98, 153] width 3 height 3
checkbox input "false"
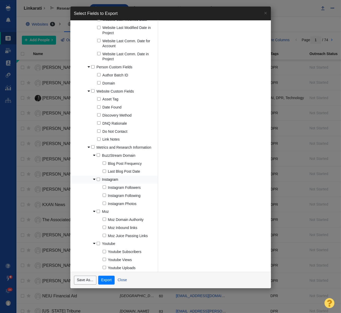
scroll to position [531, 0]
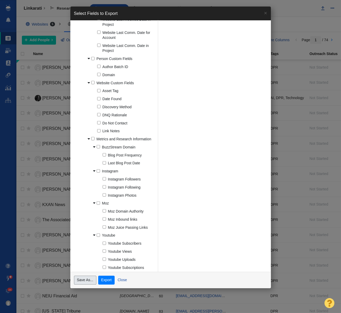
click at [94, 281] on button "Save As..." at bounding box center [85, 279] width 22 height 9
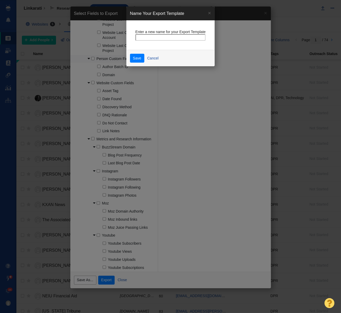
click at [150, 57] on button "Cancel" at bounding box center [152, 58] width 17 height 9
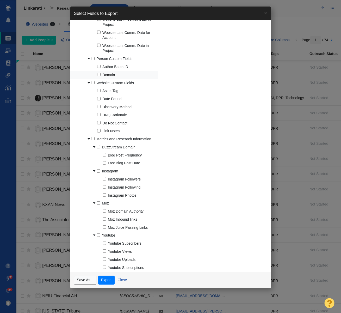
click at [100, 75] on input "Domain" at bounding box center [98, 74] width 3 height 3
checkbox input "true"
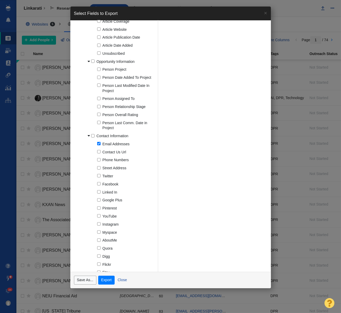
scroll to position [185, 0]
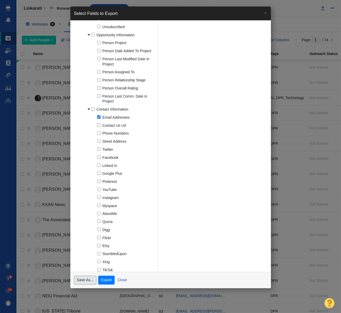
click at [83, 280] on button "Save As..." at bounding box center [85, 279] width 22 height 9
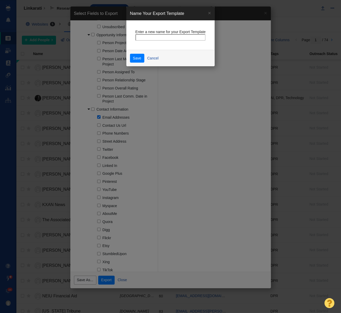
click at [152, 35] on input "text" at bounding box center [170, 37] width 70 height 7
type input "XXXPORT"
click at [138, 58] on button "Save" at bounding box center [137, 58] width 14 height 9
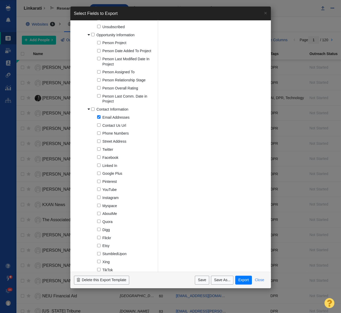
click at [262, 281] on button "Close" at bounding box center [259, 279] width 15 height 9
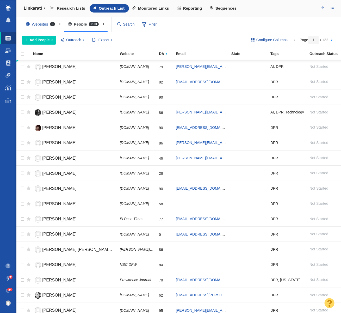
scroll to position [1, 0]
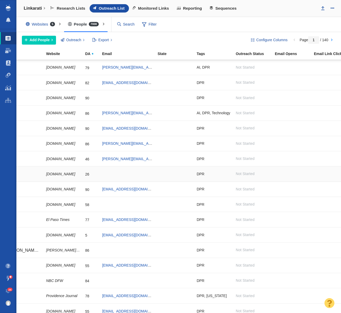
scroll to position [0, 61]
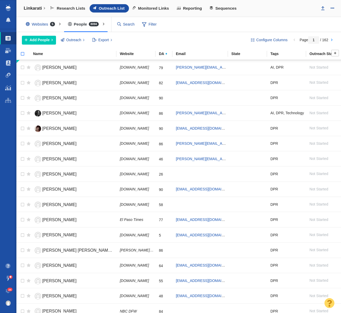
click at [23, 54] on input "checkbox" at bounding box center [20, 56] width 8 height 11
checkbox input "true"
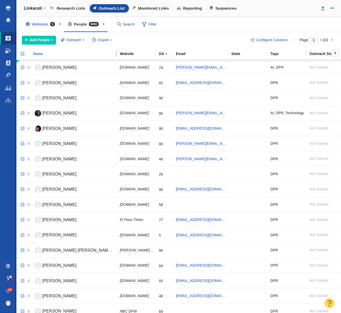
checkbox input "true"
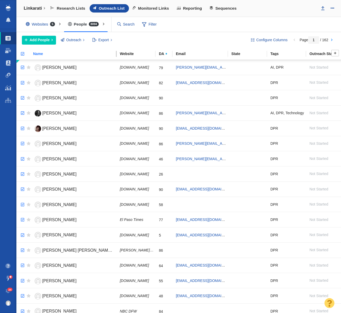
checkbox input "true"
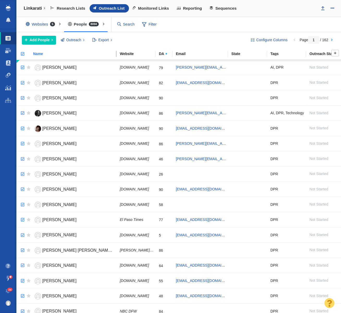
checkbox input "true"
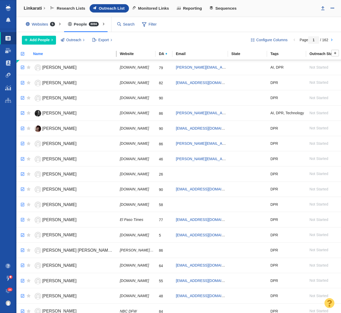
checkbox input "true"
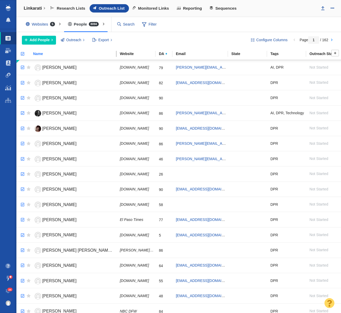
checkbox input "true"
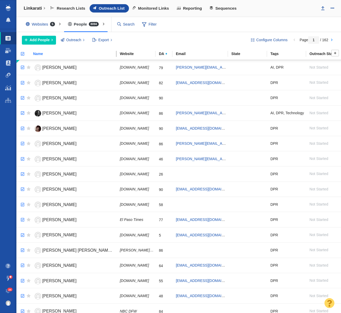
checkbox input "true"
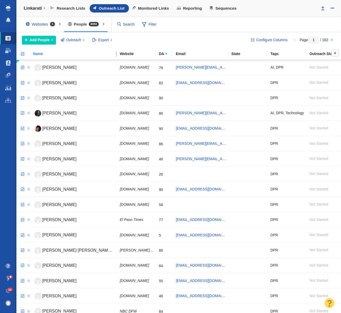
checkbox input "true"
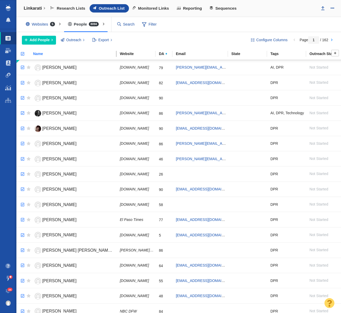
checkbox input "true"
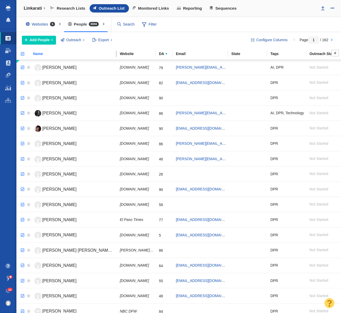
checkbox input "true"
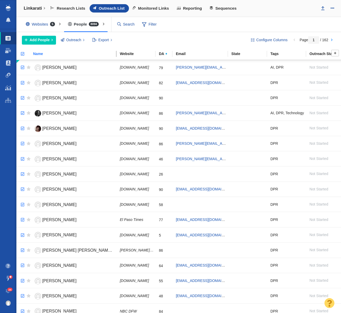
checkbox input "true"
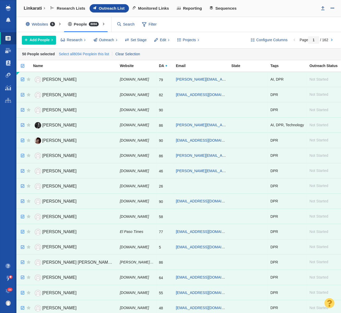
click at [78, 55] on link "Select all 8094 People in this list" at bounding box center [84, 54] width 53 height 8
click at [164, 41] on span "Edit" at bounding box center [163, 39] width 6 height 5
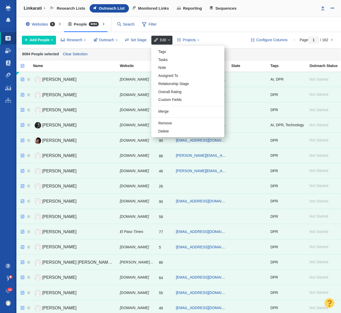
click at [168, 51] on div "Tags" at bounding box center [187, 52] width 73 height 8
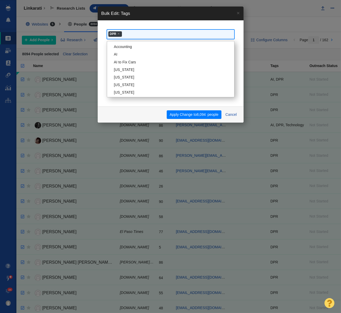
scroll to position [205, 0]
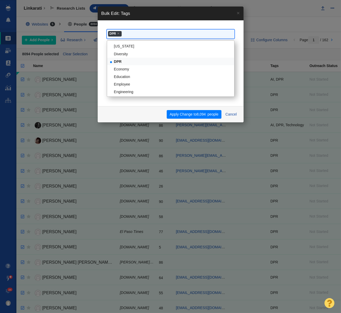
select select
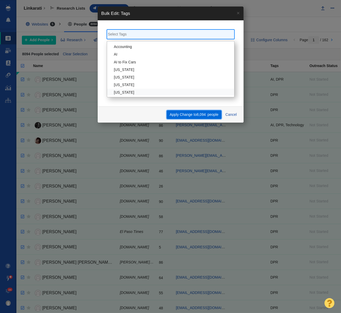
scroll to position [0, 0]
click at [206, 112] on button "Apply Change to 8,094 people" at bounding box center [194, 114] width 55 height 9
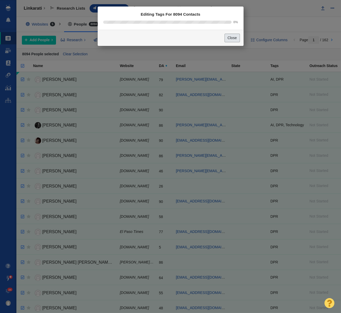
click at [228, 38] on button "Close" at bounding box center [232, 38] width 15 height 9
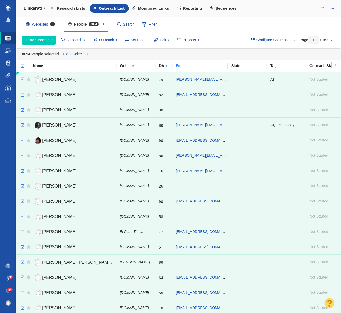
click at [181, 63] on div "Email" at bounding box center [202, 65] width 57 height 5
click at [182, 68] on link "Email" at bounding box center [203, 66] width 55 height 4
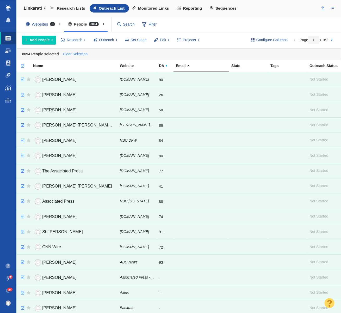
click at [71, 54] on link "Clear Selection" at bounding box center [75, 54] width 27 height 8
checkbox input "false"
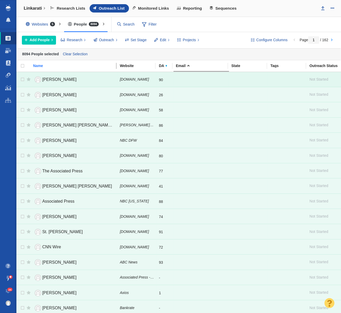
checkbox input "false"
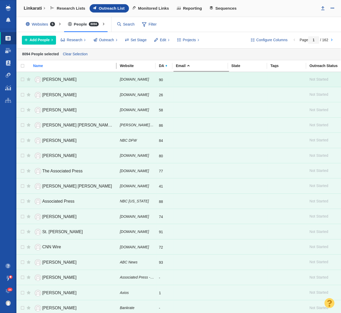
checkbox input "false"
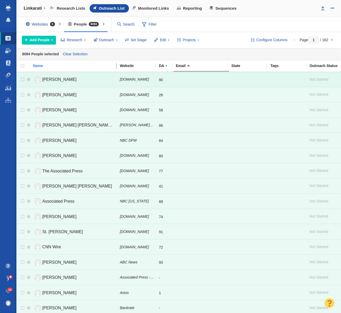
checkbox input "false"
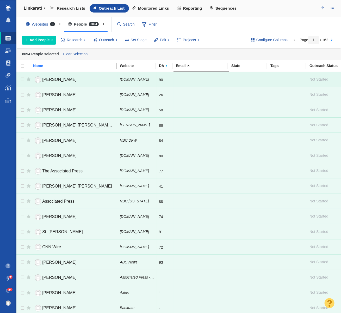
checkbox input "false"
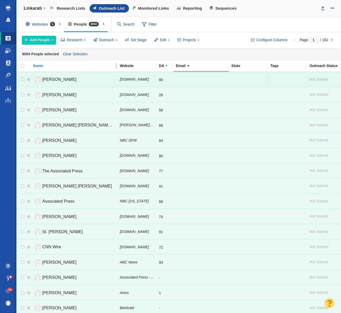
checkbox input "false"
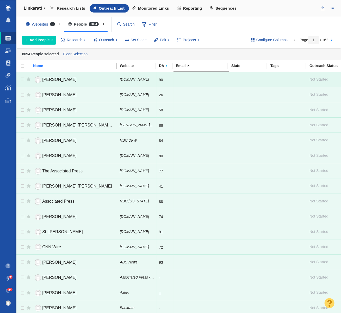
checkbox input "false"
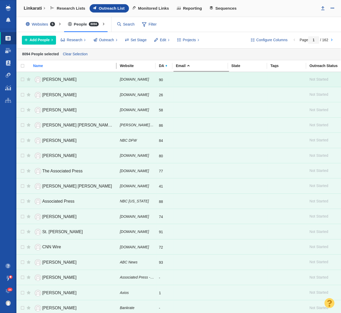
checkbox input "false"
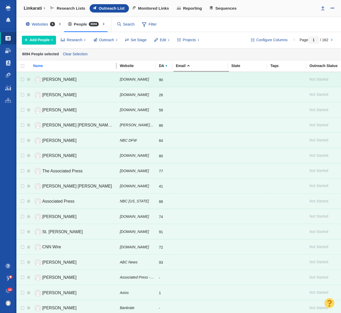
checkbox input "false"
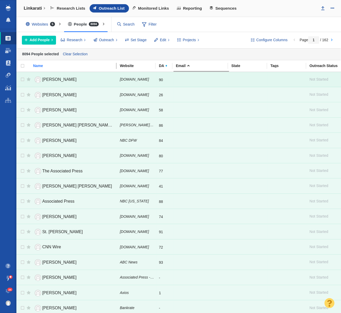
checkbox input "false"
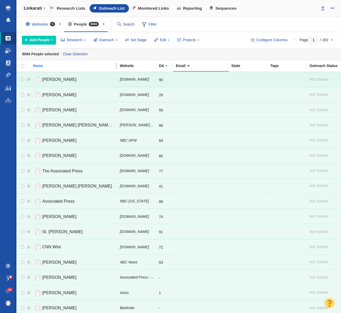
checkbox input "false"
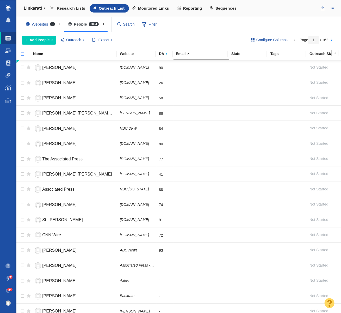
click at [22, 54] on input "checkbox" at bounding box center [20, 56] width 8 height 11
checkbox input "true"
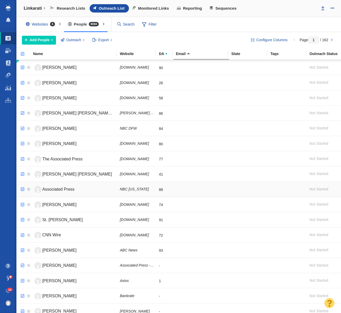
checkbox input "true"
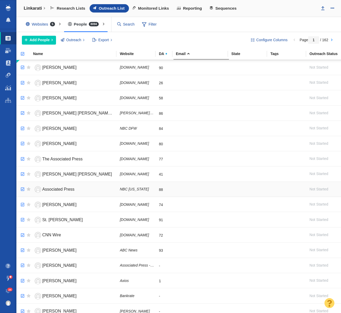
checkbox input "true"
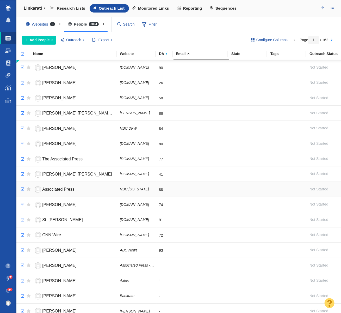
checkbox input "true"
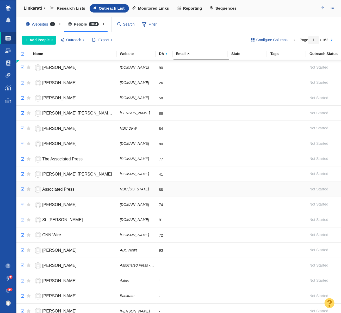
checkbox input "true"
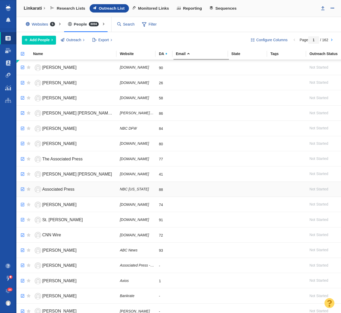
checkbox input "true"
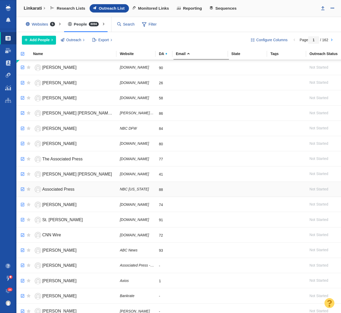
checkbox input "true"
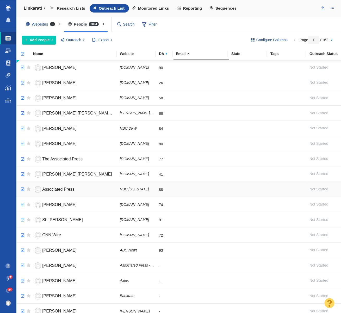
checkbox input "true"
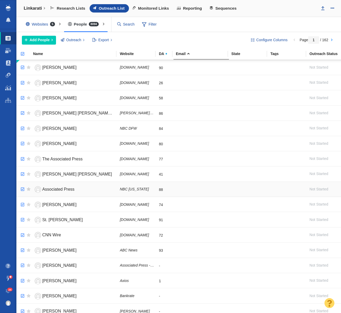
checkbox input "true"
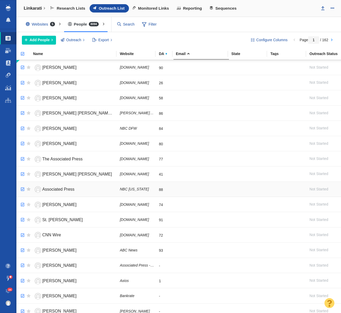
checkbox input "true"
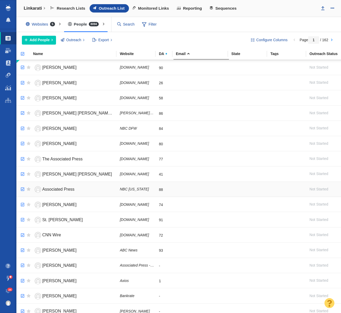
checkbox input "true"
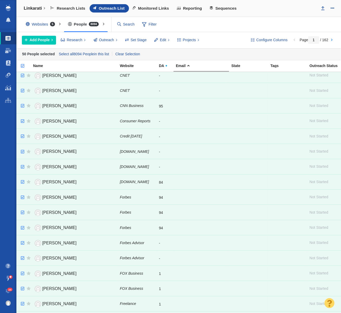
scroll to position [518, 0]
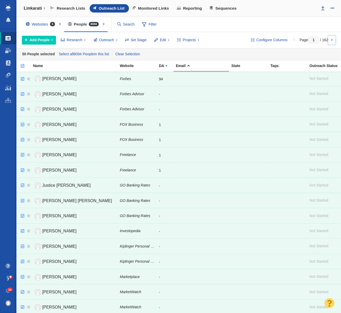
click at [334, 42] on link at bounding box center [331, 40] width 7 height 9
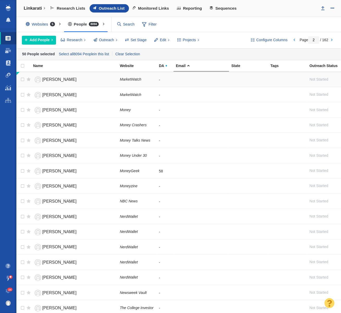
click at [64, 80] on span "[PERSON_NAME]" at bounding box center [59, 79] width 34 height 4
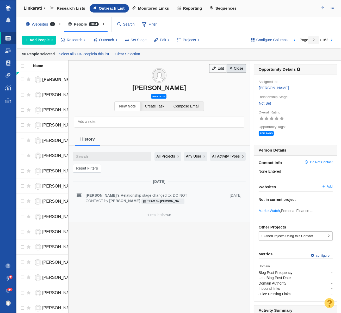
click at [242, 68] on link "Close" at bounding box center [237, 68] width 20 height 9
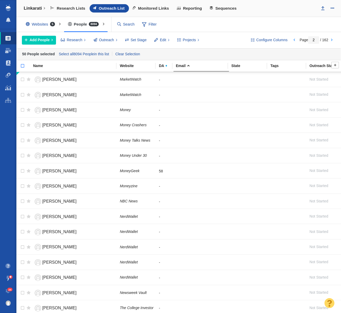
click at [23, 67] on input "checkbox" at bounding box center [20, 68] width 8 height 11
checkbox input "true"
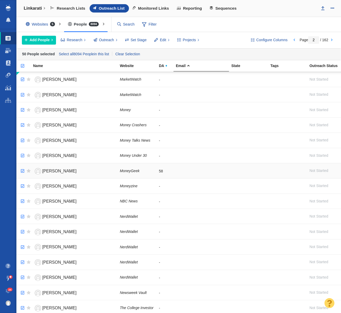
checkbox input "true"
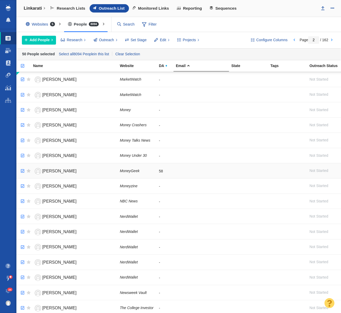
checkbox input "true"
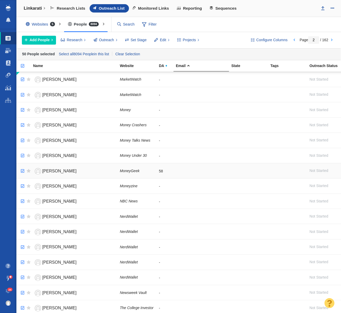
checkbox input "true"
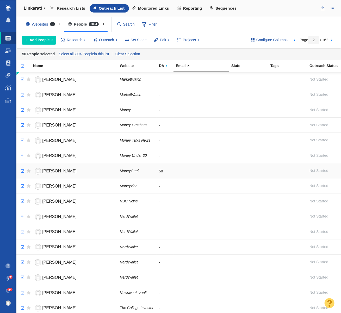
checkbox input "true"
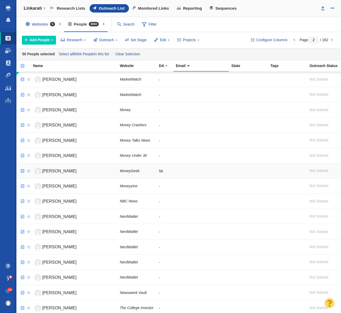
checkbox input "true"
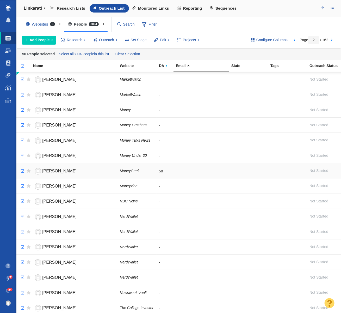
checkbox input "true"
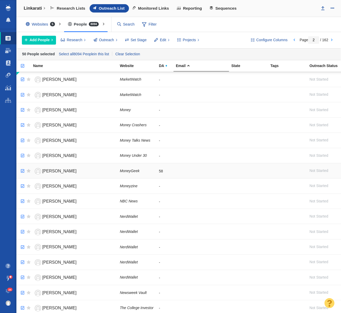
checkbox input "true"
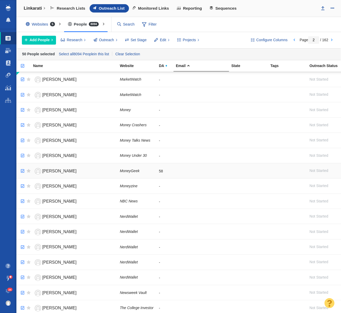
checkbox input "true"
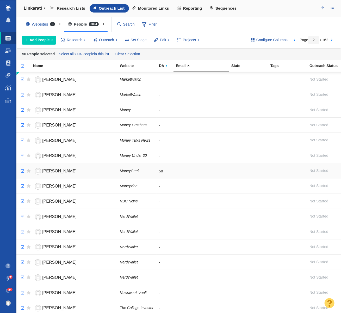
checkbox input "true"
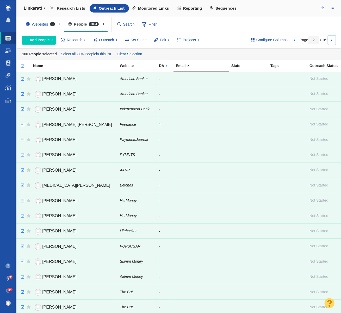
click at [331, 38] on link at bounding box center [331, 40] width 7 height 9
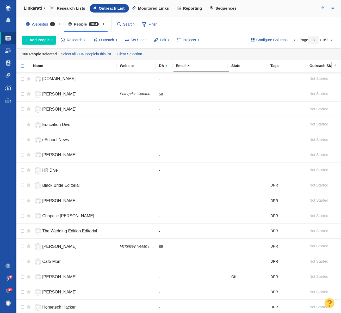
click at [22, 66] on input "checkbox" at bounding box center [20, 68] width 8 height 11
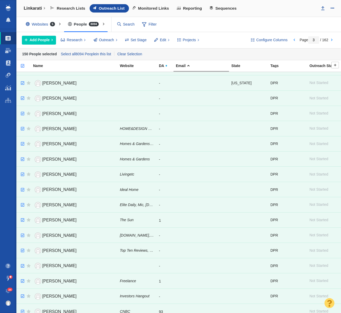
scroll to position [0, 0]
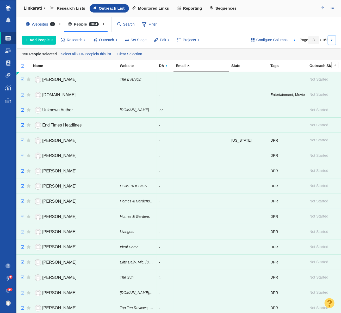
click at [332, 39] on link at bounding box center [331, 40] width 7 height 9
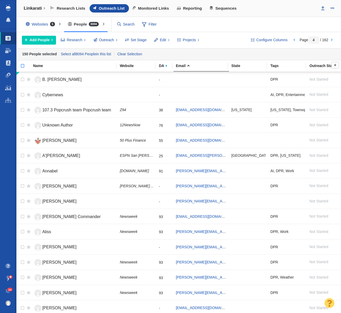
click at [21, 65] on input "checkbox" at bounding box center [20, 68] width 8 height 11
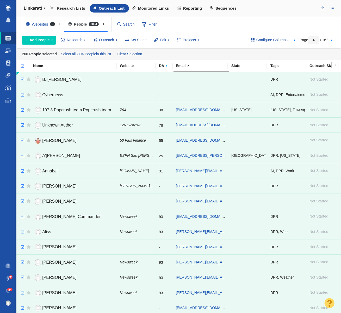
click at [23, 69] on th at bounding box center [20, 65] width 8 height 11
click at [23, 65] on input "checkbox" at bounding box center [20, 68] width 8 height 11
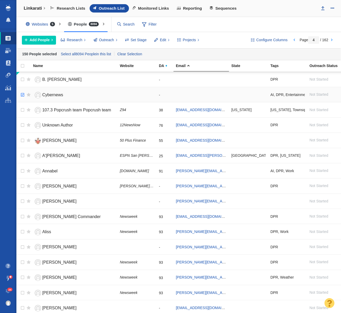
click at [22, 95] on input "checkbox" at bounding box center [22, 94] width 8 height 11
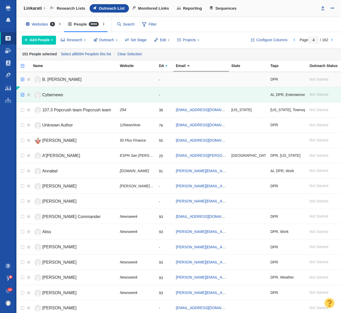
click at [23, 79] on input "checkbox" at bounding box center [22, 79] width 8 height 11
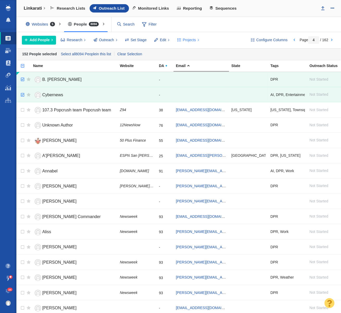
click at [196, 40] on button "Projects" at bounding box center [188, 40] width 28 height 9
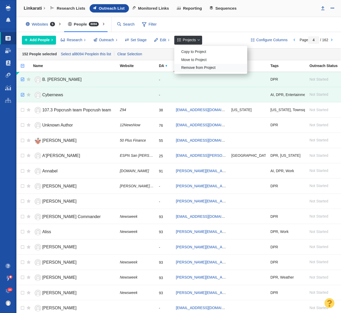
click at [202, 65] on div "Remove from Project" at bounding box center [210, 68] width 73 height 8
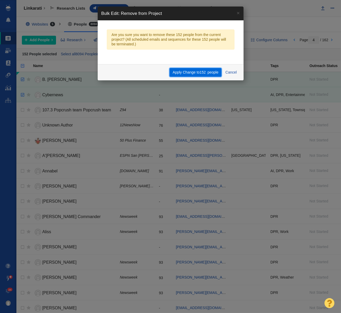
click at [185, 72] on button "Apply Change to 152 people" at bounding box center [196, 72] width 52 height 9
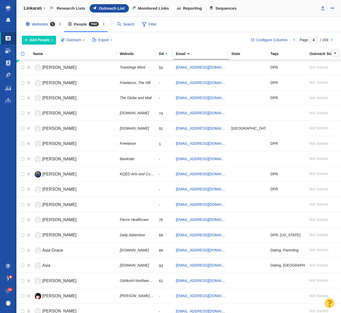
click at [22, 54] on input "checkbox" at bounding box center [20, 56] width 8 height 11
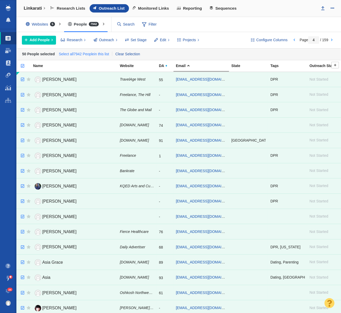
drag, startPoint x: 79, startPoint y: 53, endPoint x: 85, endPoint y: 52, distance: 6.3
click at [79, 53] on link "Select all 7942 People in this list" at bounding box center [84, 54] width 53 height 8
click at [160, 41] on span "Edit" at bounding box center [163, 39] width 6 height 5
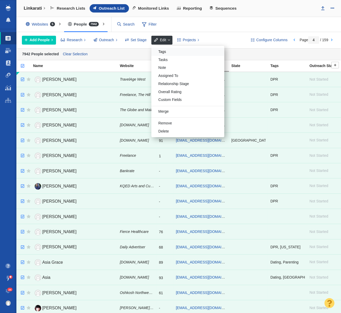
click at [166, 48] on div "Tags" at bounding box center [187, 52] width 73 height 8
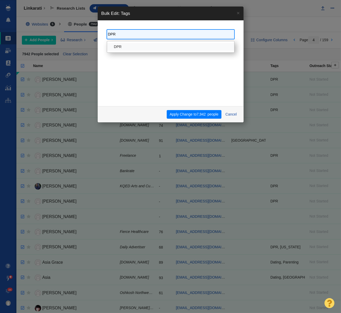
click at [159, 34] on input "DPR" at bounding box center [170, 33] width 125 height 7
click at [158, 34] on input "DPR" at bounding box center [170, 33] width 125 height 7
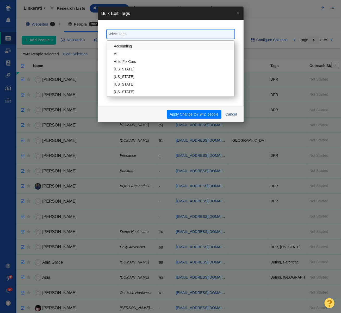
click at [172, 21] on div "Accounting AI AI to Fix Cars [US_STATE] [US_STATE] [US_STATE] [US_STATE] Automo…" at bounding box center [171, 63] width 146 height 86
click at [231, 113] on button "Cancel" at bounding box center [230, 114] width 17 height 9
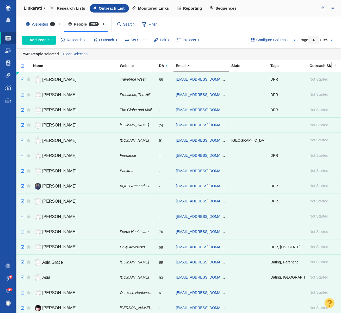
click at [218, 29] on div "Websites 5 All Websites Assigned To Me Recently Viewed Starred People 7942 All …" at bounding box center [178, 24] width 325 height 15
click at [84, 55] on link "Clear Selection" at bounding box center [75, 54] width 27 height 8
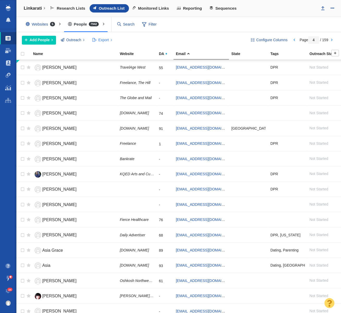
click at [106, 40] on span "Export" at bounding box center [103, 39] width 10 height 5
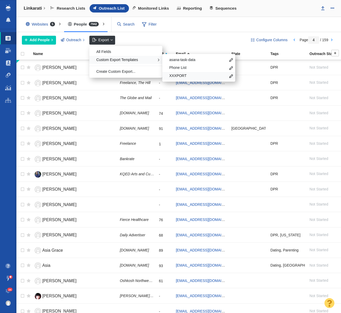
click at [185, 76] on span "XXXPORT" at bounding box center [197, 75] width 57 height 5
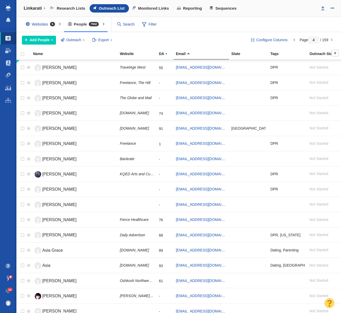
click at [181, 36] on div "Add People Add a Person Add From List of URLs Import from CSV Outreach No Conta…" at bounding box center [132, 40] width 220 height 9
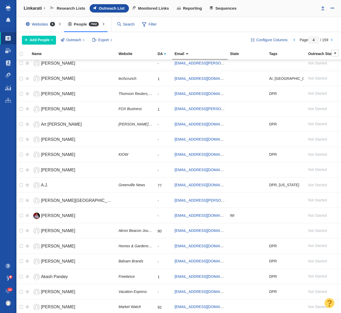
scroll to position [0, 1]
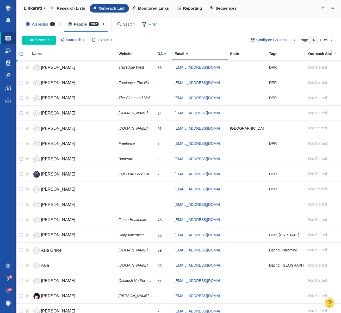
click at [21, 53] on input "checkbox" at bounding box center [19, 56] width 8 height 11
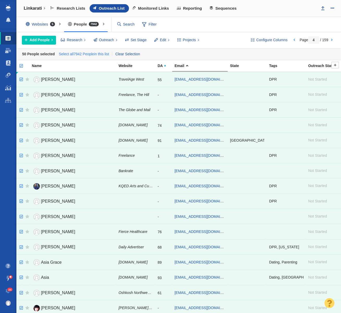
click at [73, 54] on link "Select all 7942 People in this list" at bounding box center [84, 54] width 53 height 8
click at [191, 41] on span "Projects" at bounding box center [189, 39] width 13 height 5
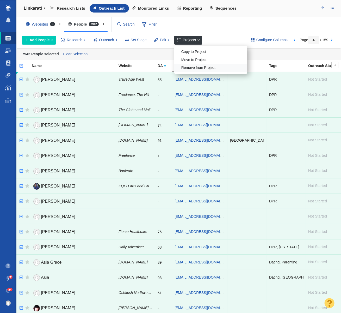
click at [187, 67] on div "Remove from Project" at bounding box center [210, 68] width 73 height 8
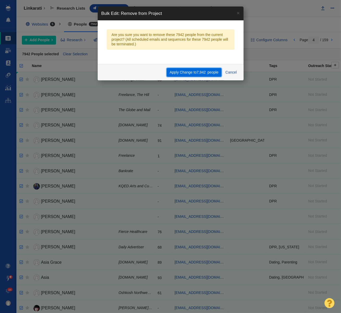
click at [192, 71] on button "Apply Change to 7,942 people" at bounding box center [194, 72] width 55 height 9
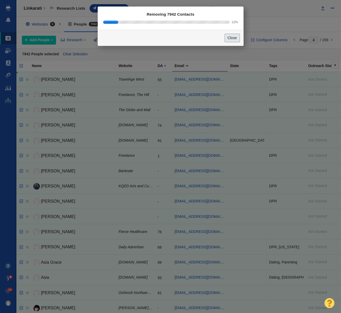
click at [234, 39] on button "Close" at bounding box center [232, 38] width 15 height 9
